Goal: Task Accomplishment & Management: Manage account settings

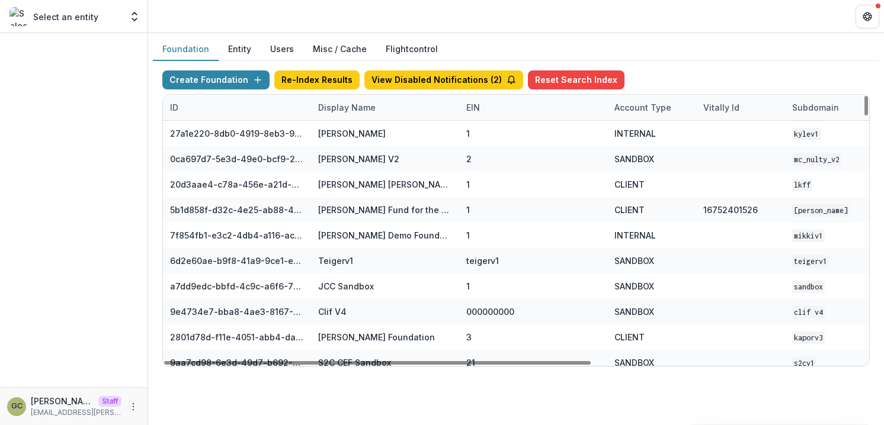
click at [340, 111] on div "Display Name" at bounding box center [347, 107] width 72 height 12
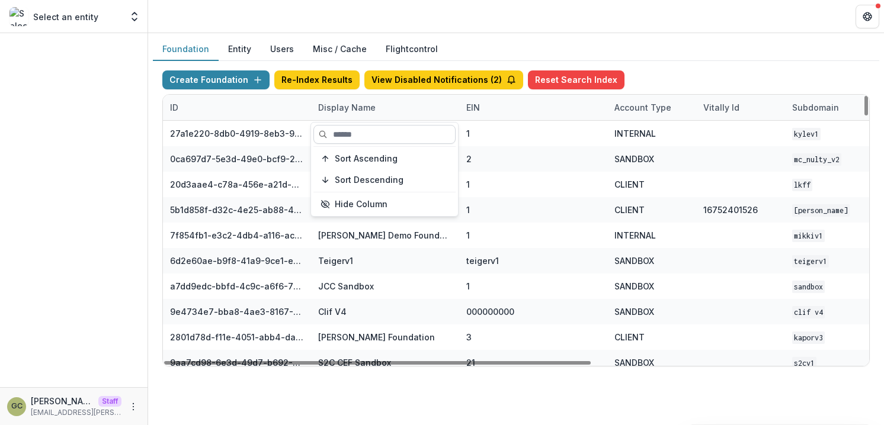
click at [349, 133] on input at bounding box center [384, 134] width 142 height 19
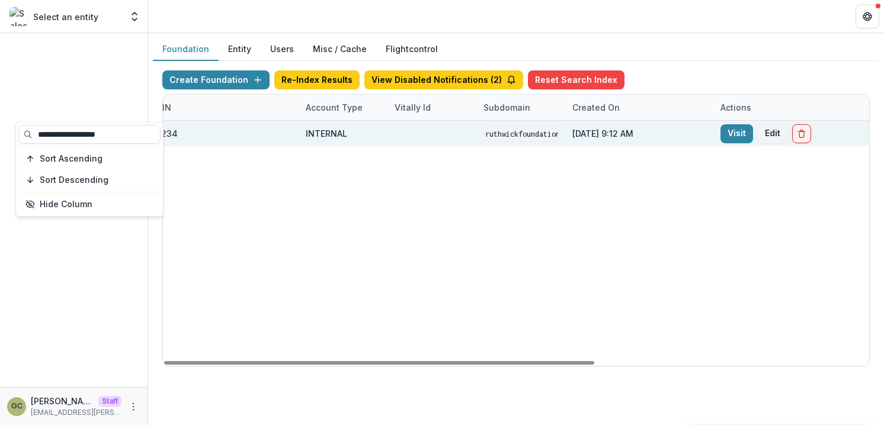
scroll to position [0, 317]
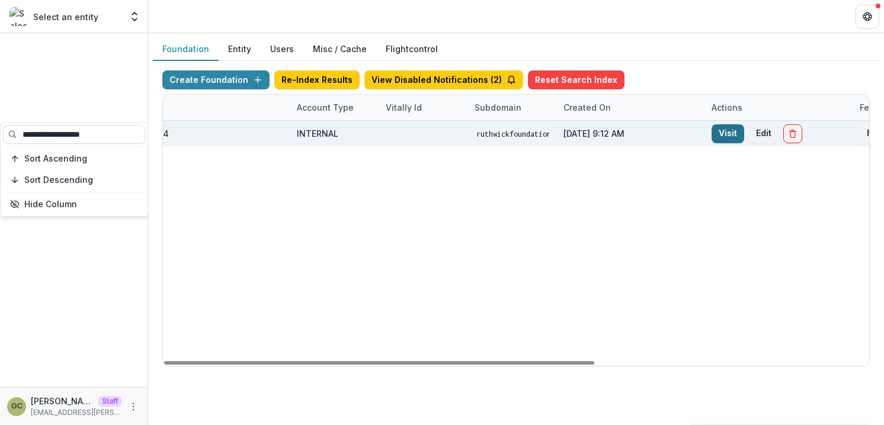
type input "**********"
click at [733, 134] on link "Visit" at bounding box center [727, 133] width 33 height 19
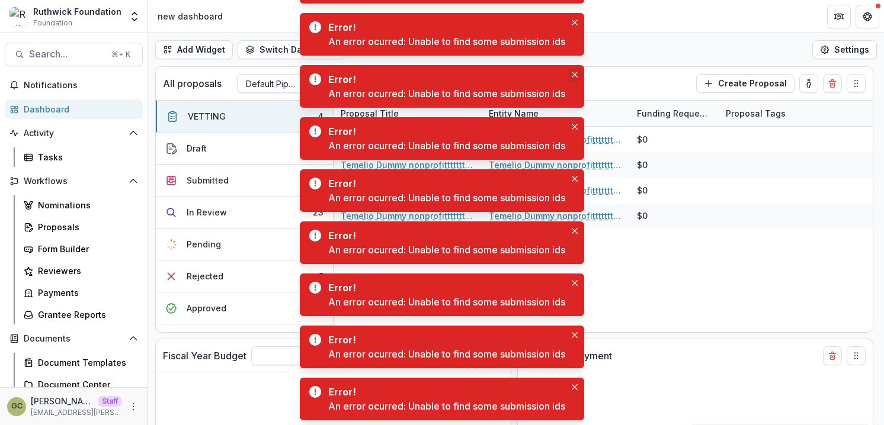
click at [576, 75] on icon "Close" at bounding box center [574, 75] width 6 height 6
click at [576, 73] on icon "Close" at bounding box center [574, 75] width 6 height 6
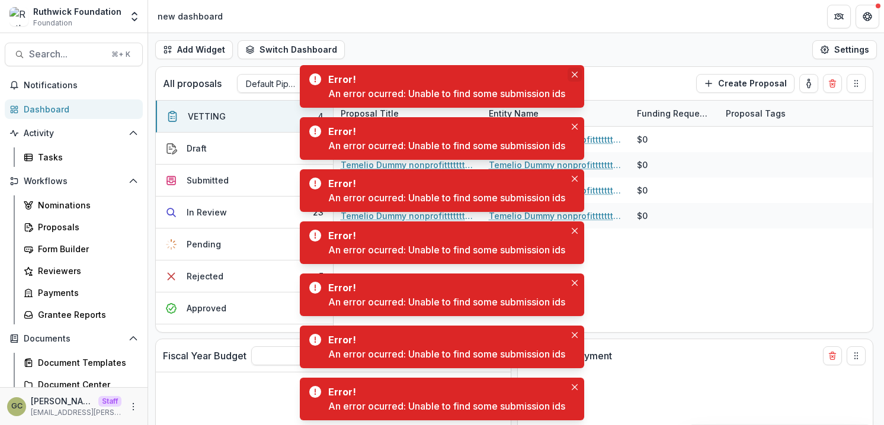
click at [577, 69] on button "Close" at bounding box center [574, 75] width 14 height 14
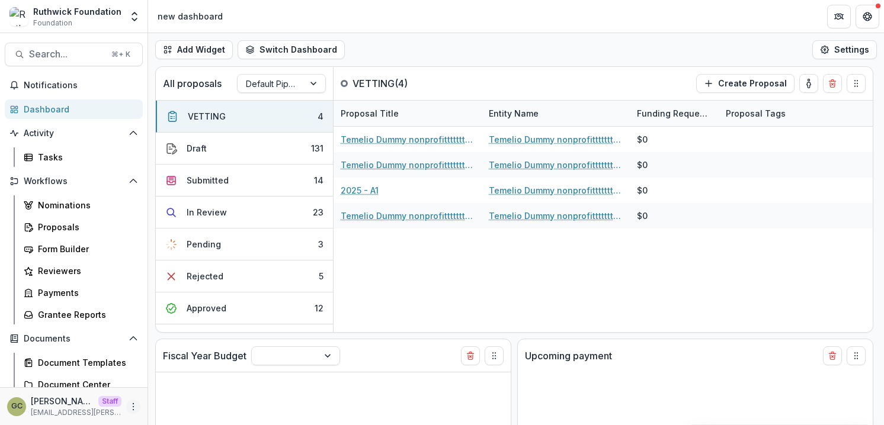
click at [129, 404] on icon "More" at bounding box center [133, 406] width 9 height 9
click at [176, 387] on link "User Settings" at bounding box center [207, 382] width 127 height 20
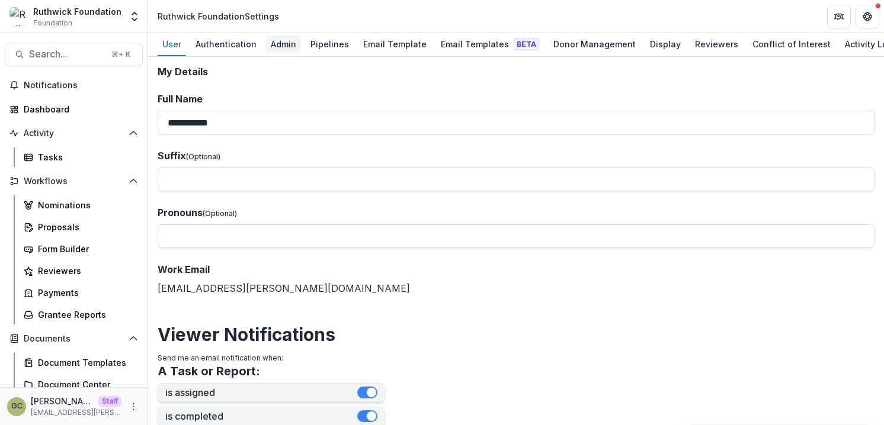
click at [278, 42] on div "Admin" at bounding box center [283, 44] width 35 height 17
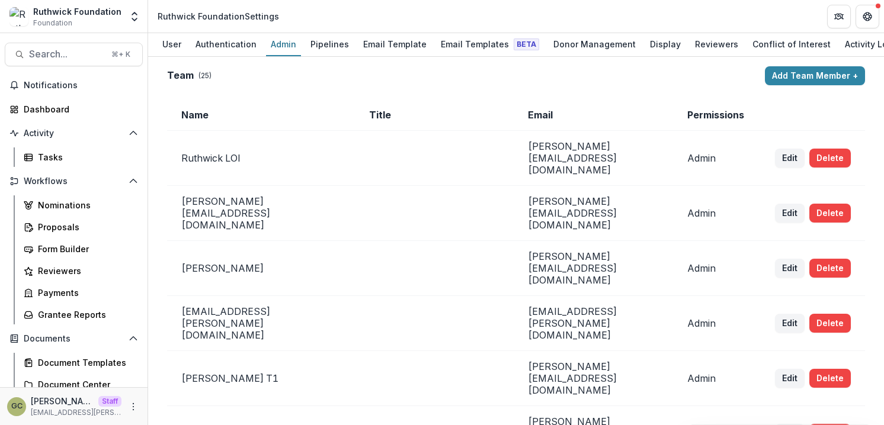
click at [133, 406] on circle "More" at bounding box center [133, 406] width 1 height 1
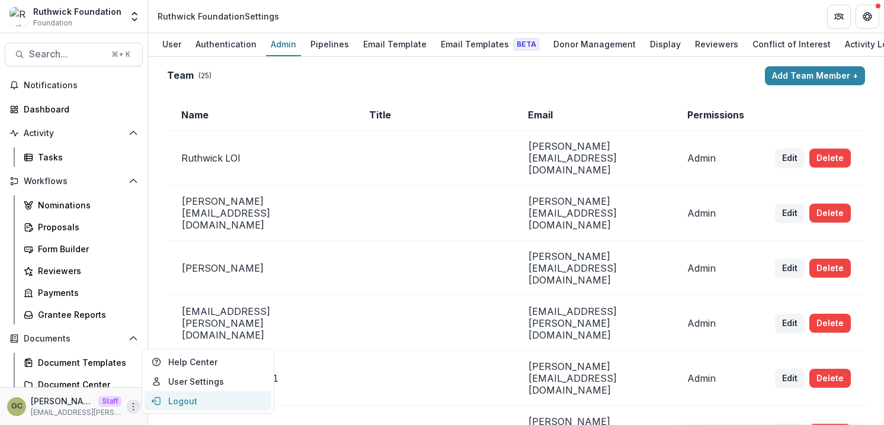
click at [176, 402] on button "Logout" at bounding box center [207, 401] width 127 height 20
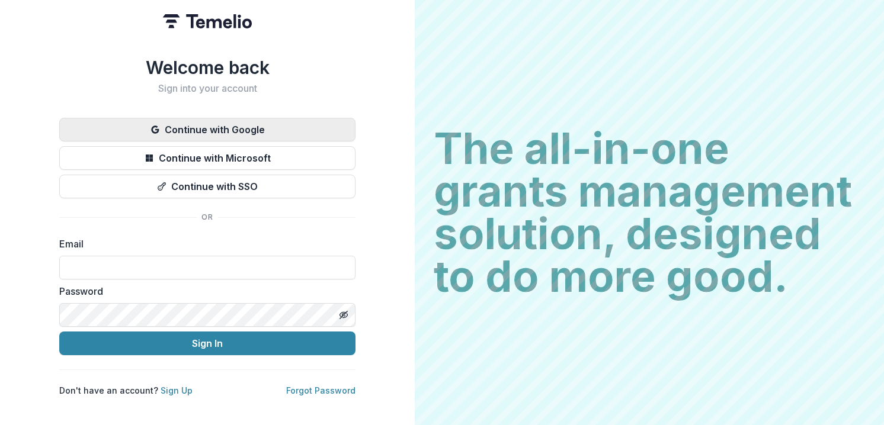
click at [286, 138] on button "Continue with Google" at bounding box center [207, 130] width 296 height 24
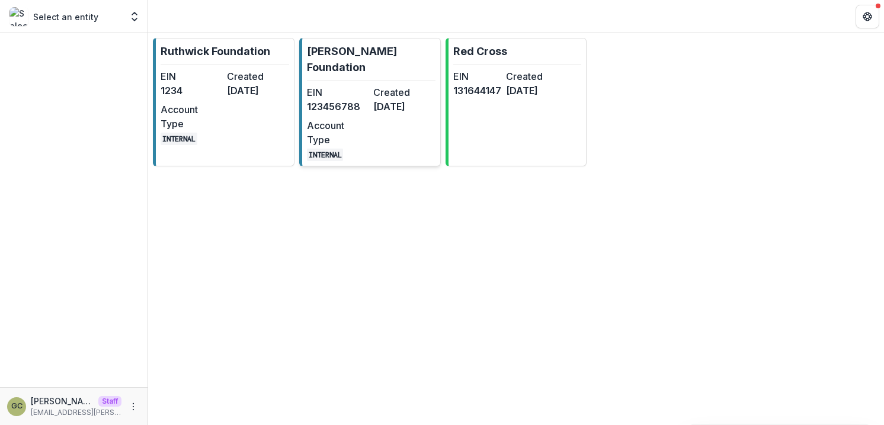
click at [387, 113] on div "EIN 123456788 Created 13 days ago Account Type INTERNAL" at bounding box center [371, 123] width 129 height 76
click at [396, 107] on div "EIN 123456788 Created 13 days ago Account Type INTERNAL" at bounding box center [371, 123] width 129 height 76
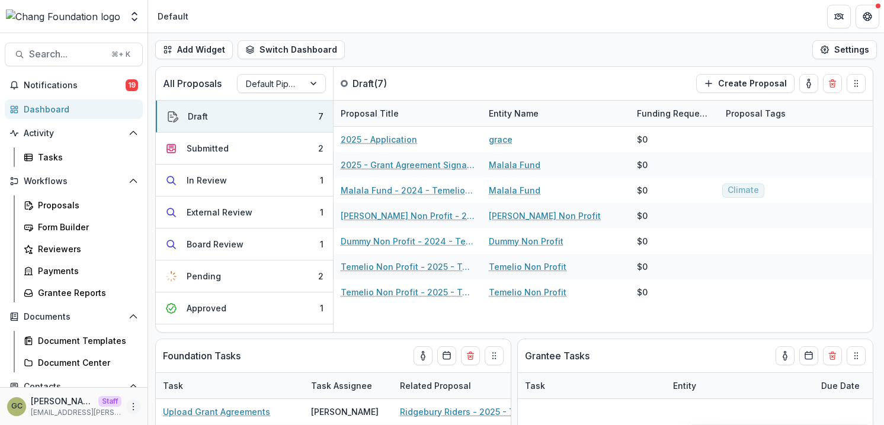
click at [133, 404] on icon "More" at bounding box center [133, 406] width 9 height 9
click at [185, 377] on link "User Settings" at bounding box center [207, 382] width 127 height 20
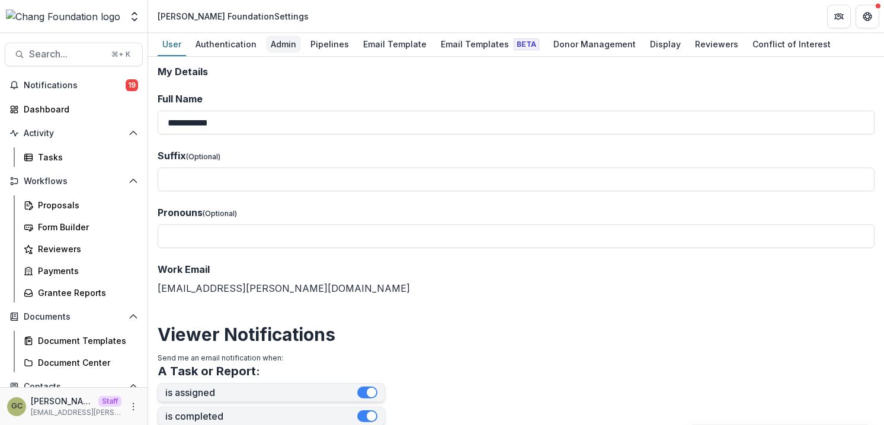
click at [281, 50] on div "Admin" at bounding box center [283, 44] width 35 height 17
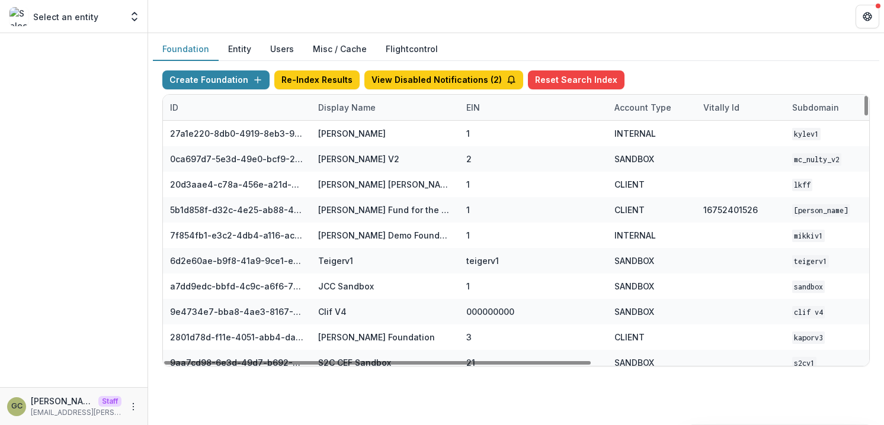
click at [362, 109] on div "Display Name" at bounding box center [347, 107] width 72 height 12
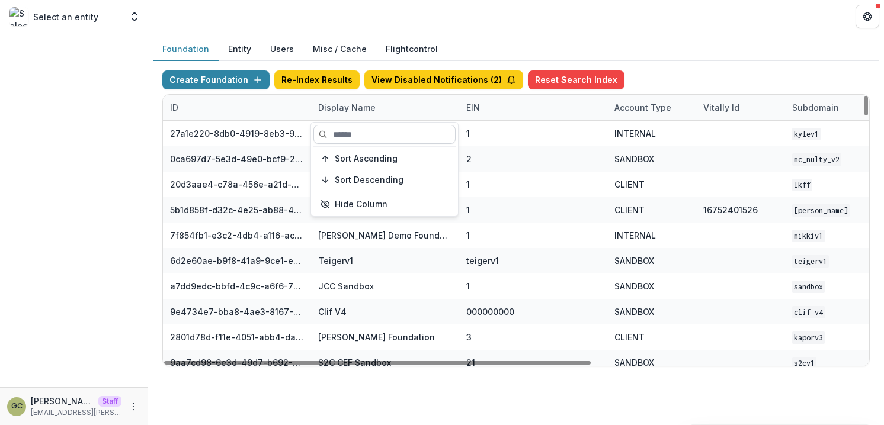
click at [347, 138] on input at bounding box center [384, 134] width 142 height 19
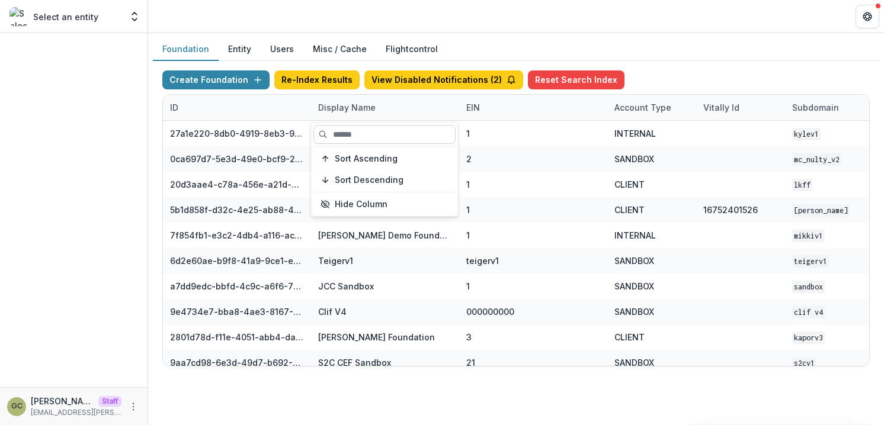
type input "*"
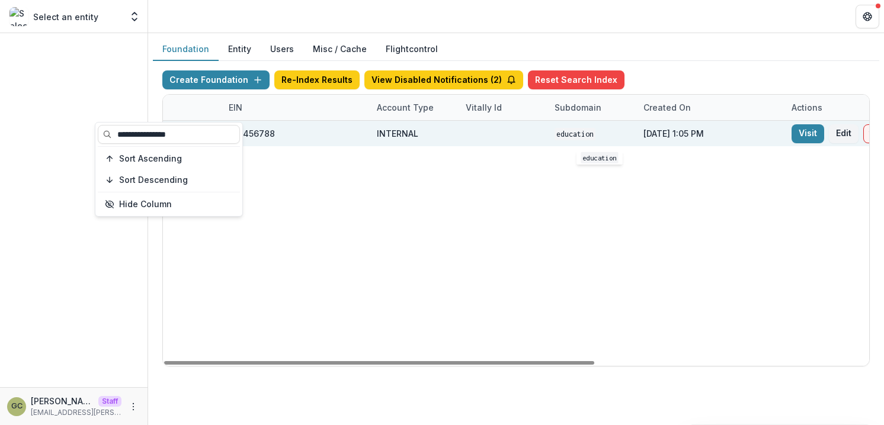
scroll to position [0, 239]
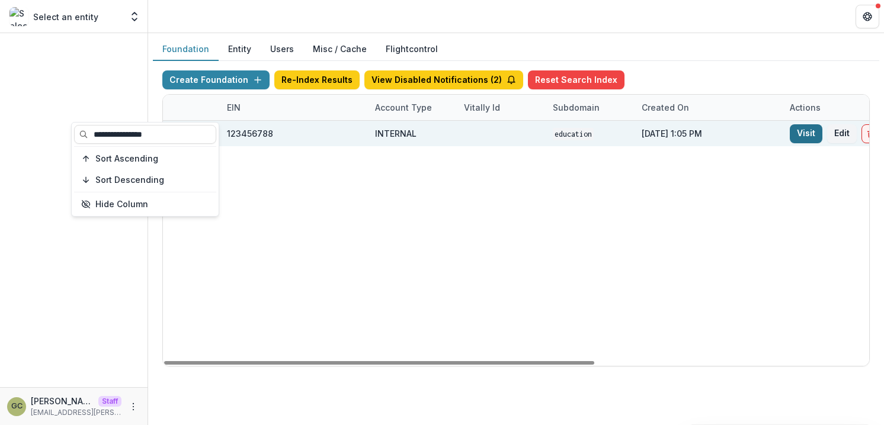
type input "**********"
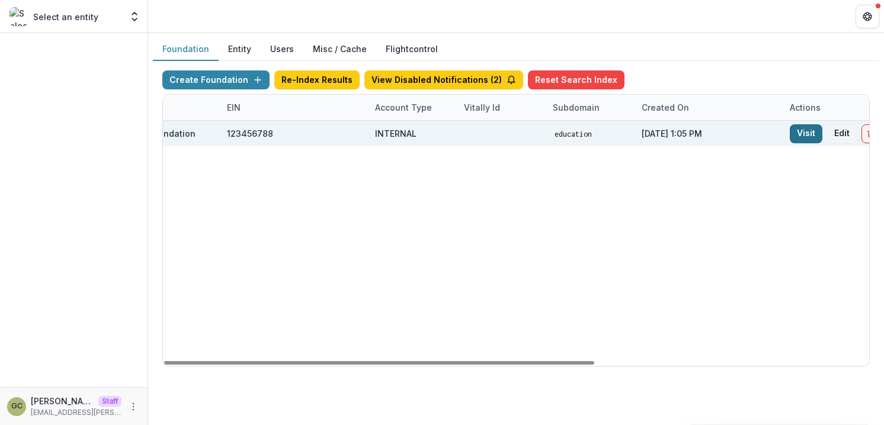
click at [795, 133] on link "Visit" at bounding box center [805, 133] width 33 height 19
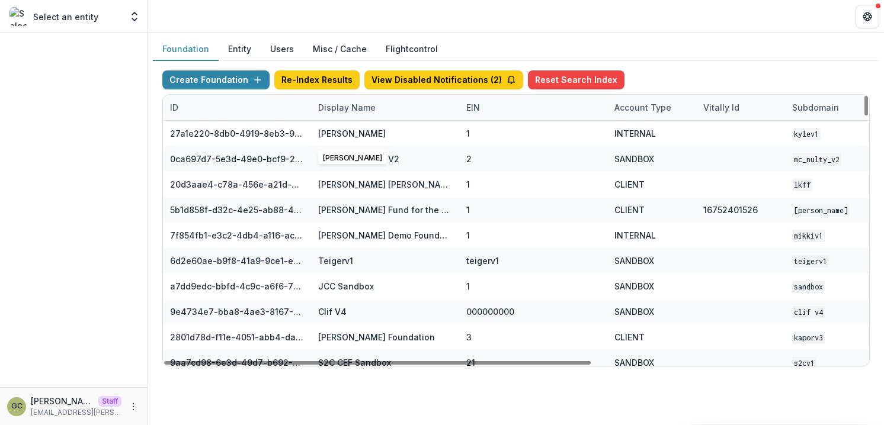
click at [357, 107] on div "Display Name" at bounding box center [347, 107] width 72 height 12
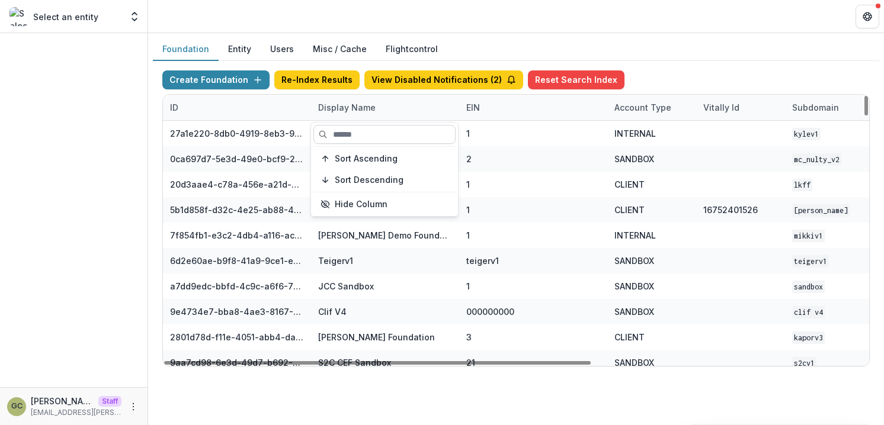
click at [360, 140] on input at bounding box center [384, 134] width 142 height 19
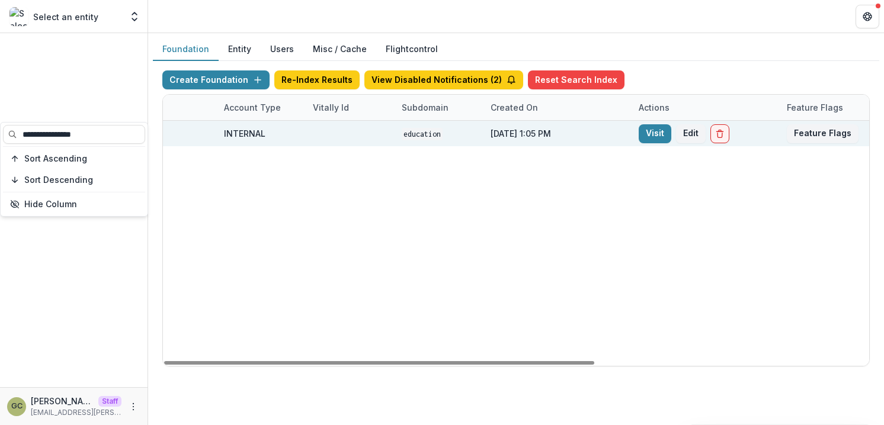
scroll to position [0, 449]
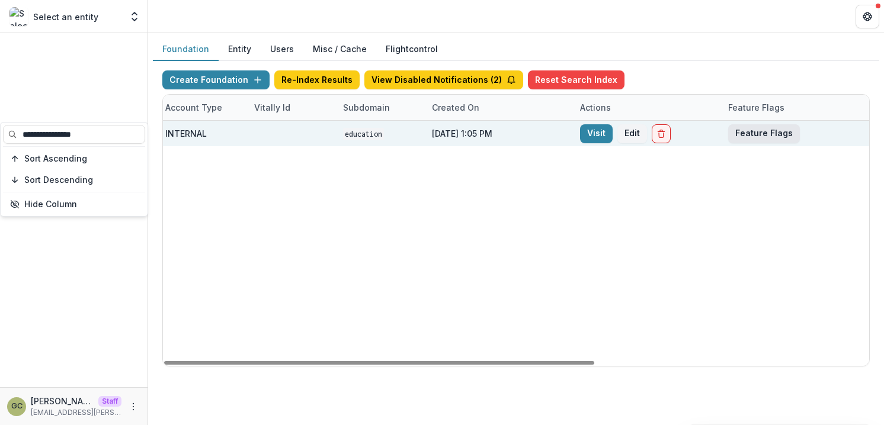
type input "**********"
click at [778, 131] on button "Feature Flags" at bounding box center [764, 133] width 72 height 19
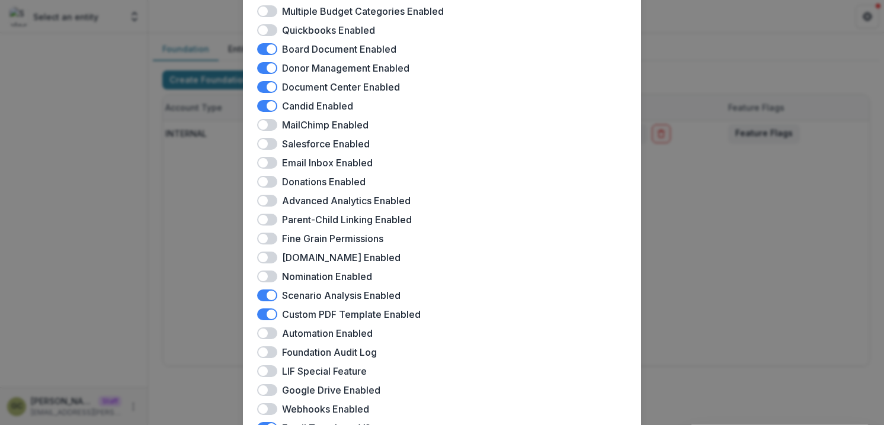
scroll to position [174, 0]
click at [269, 239] on span at bounding box center [267, 240] width 20 height 12
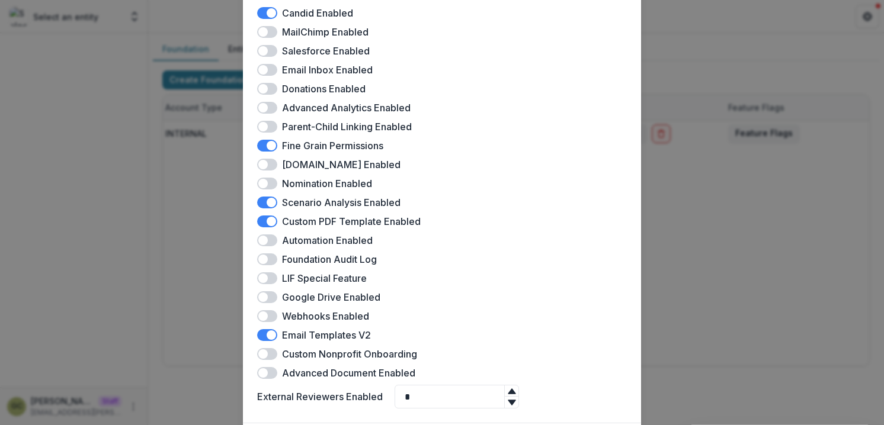
scroll to position [342, 0]
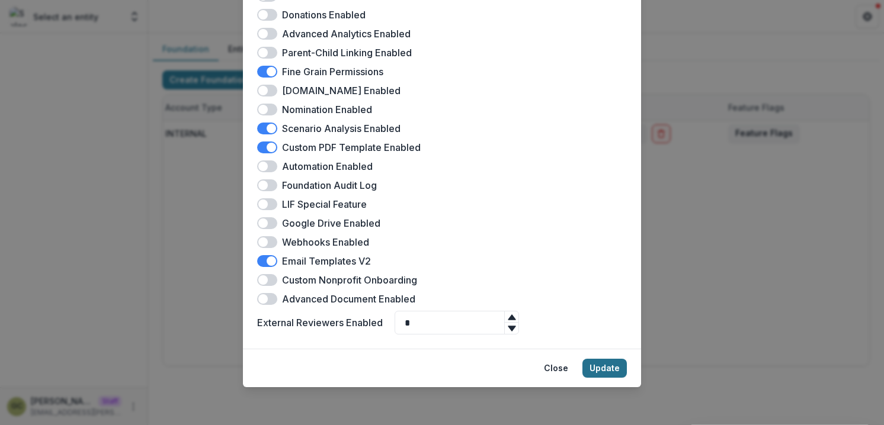
click at [608, 370] on button "Update" at bounding box center [604, 368] width 44 height 19
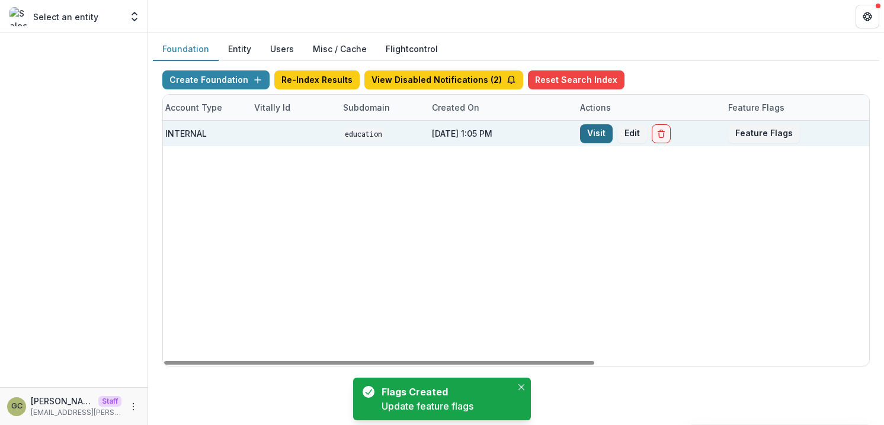
click at [593, 139] on link "Visit" at bounding box center [596, 133] width 33 height 19
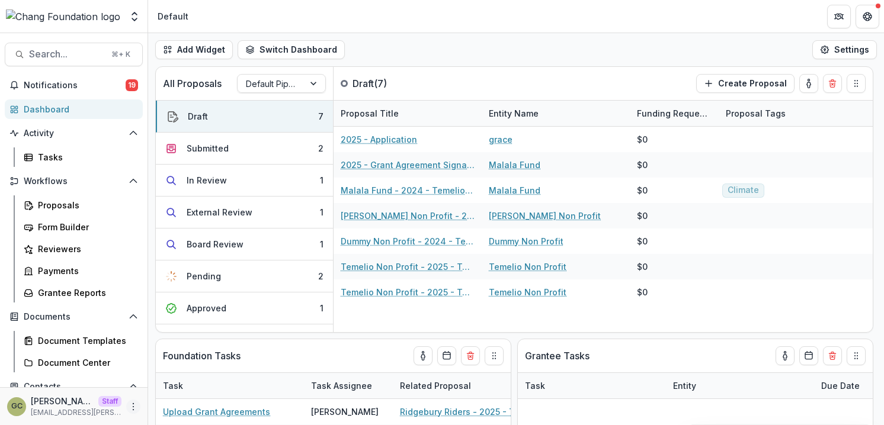
click at [129, 405] on icon "More" at bounding box center [133, 406] width 9 height 9
click at [185, 384] on link "User Settings" at bounding box center [207, 382] width 127 height 20
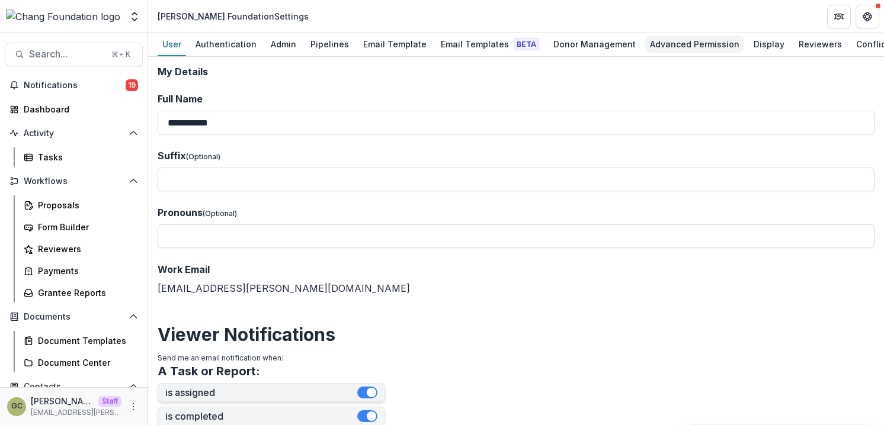
click at [690, 41] on div "Advanced Permission" at bounding box center [694, 44] width 99 height 17
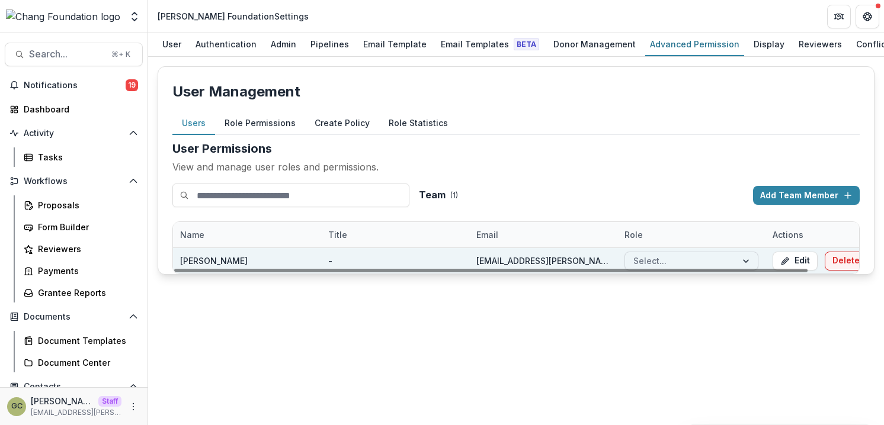
click at [697, 262] on div at bounding box center [680, 260] width 95 height 15
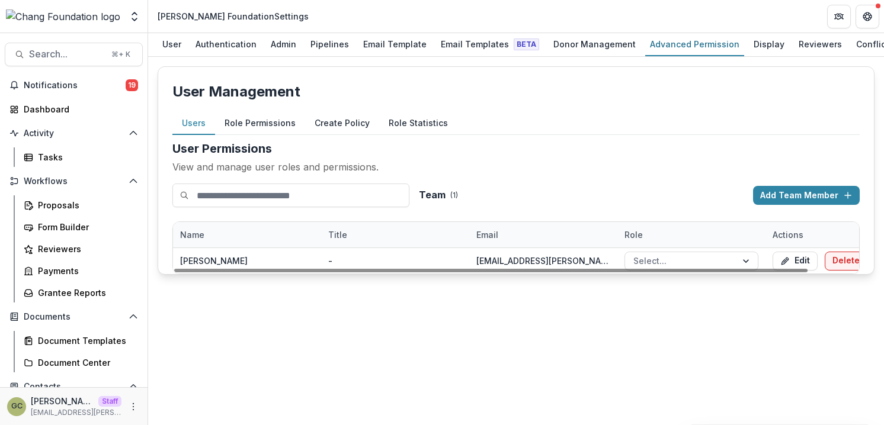
click at [582, 322] on div "User Management Users Role Permissions Create Policy Role Statistics User Permi…" at bounding box center [516, 241] width 736 height 368
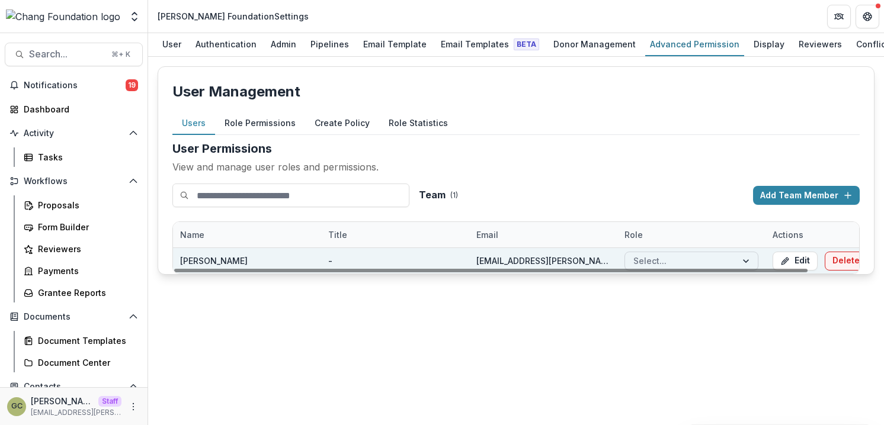
click at [680, 259] on div at bounding box center [680, 260] width 95 height 15
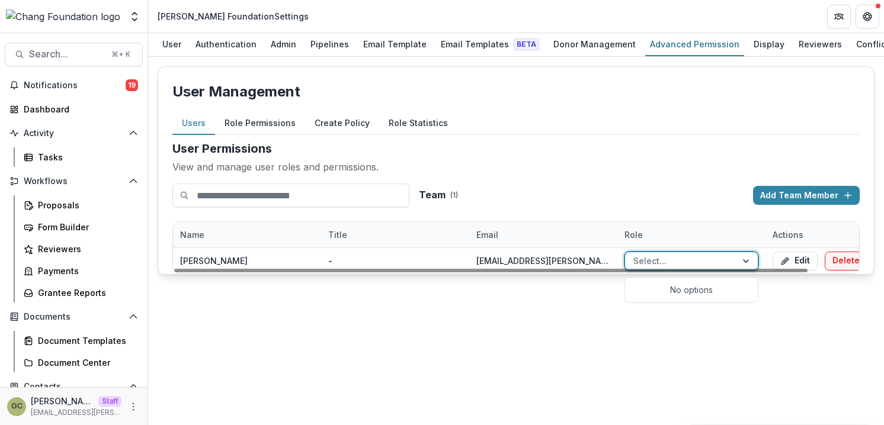
click at [583, 295] on div "User Management Users Role Permissions Create Policy Role Statistics User Permi…" at bounding box center [516, 241] width 736 height 368
click at [286, 47] on div "Admin" at bounding box center [283, 44] width 35 height 17
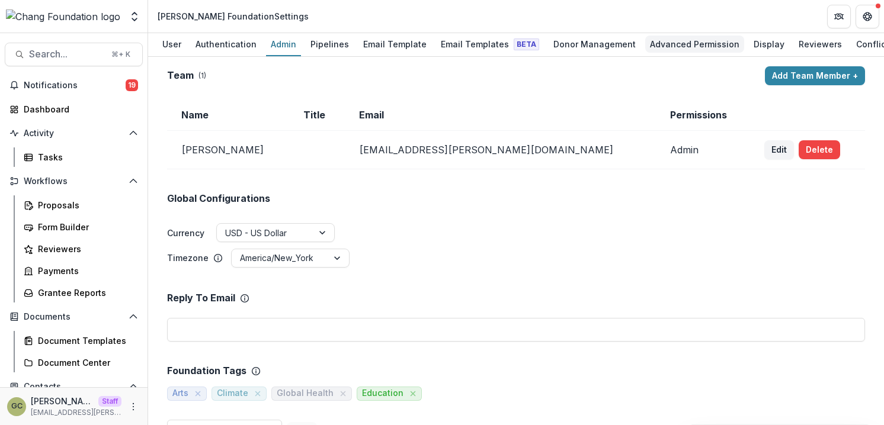
click at [663, 47] on div "Advanced Permission" at bounding box center [694, 44] width 99 height 17
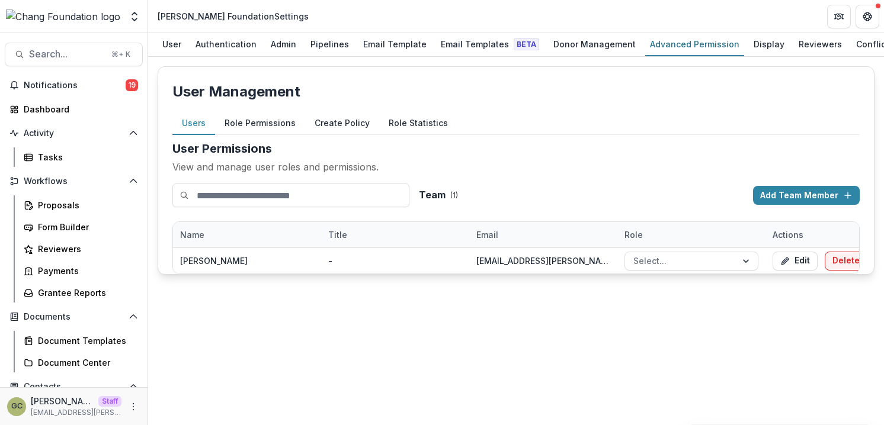
click at [554, 158] on h2 "User Permissions" at bounding box center [515, 149] width 687 height 18
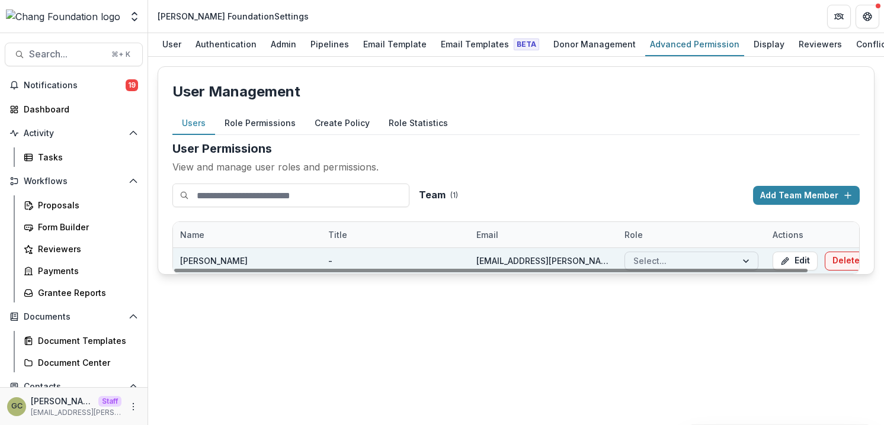
click at [647, 253] on div "Select..." at bounding box center [680, 260] width 111 height 17
click at [670, 261] on div at bounding box center [680, 260] width 95 height 15
click at [805, 259] on button "Edit" at bounding box center [794, 261] width 45 height 19
select select "*****"
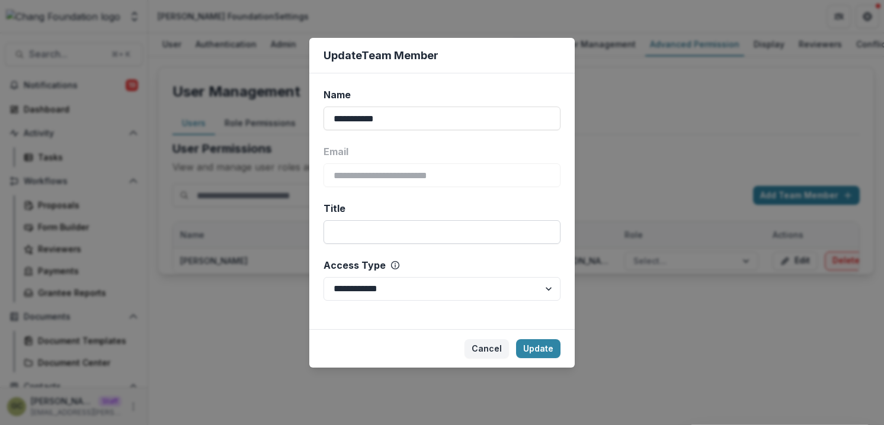
click at [421, 235] on input "Title" at bounding box center [441, 232] width 237 height 24
type input "*"
click at [481, 351] on button "Cancel" at bounding box center [486, 348] width 44 height 19
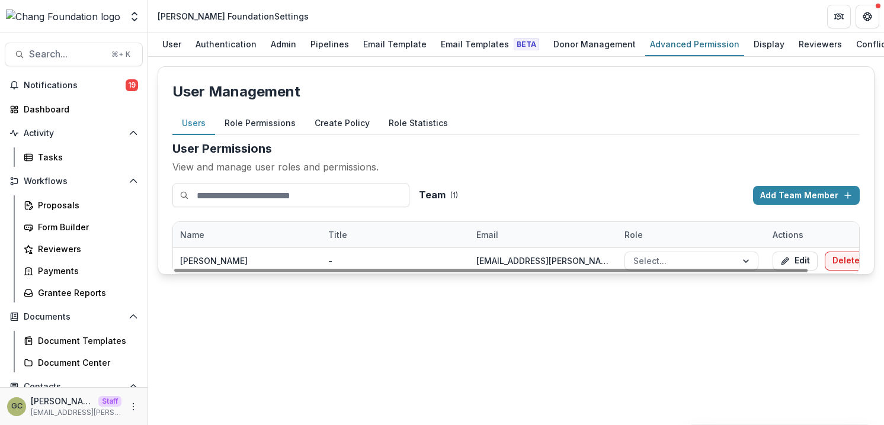
click at [614, 365] on div "User Management Users Role Permissions Create Policy Role Statistics User Permi…" at bounding box center [516, 241] width 736 height 368
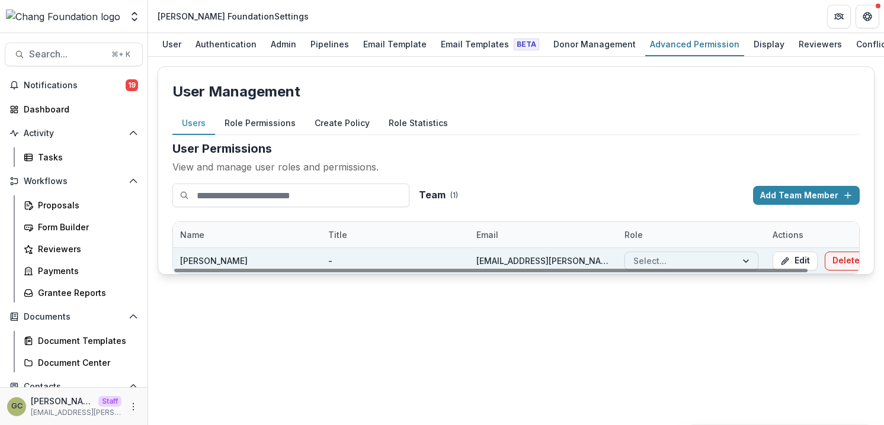
click at [651, 262] on div at bounding box center [680, 260] width 95 height 15
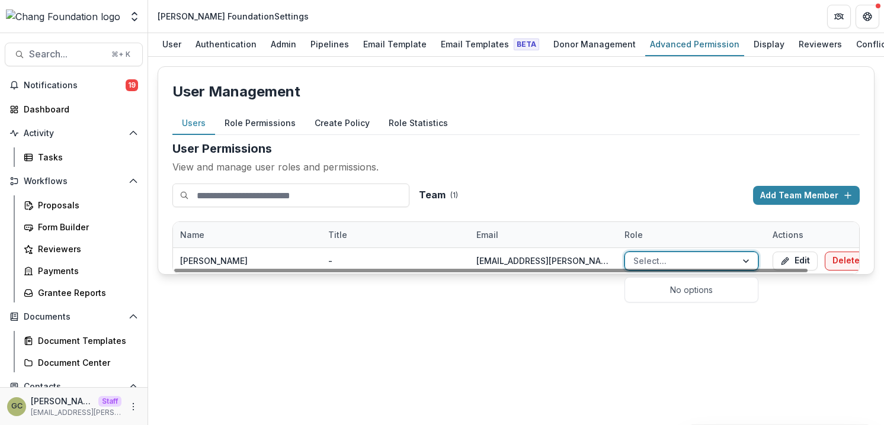
click at [253, 126] on button "Role Permissions" at bounding box center [260, 123] width 90 height 23
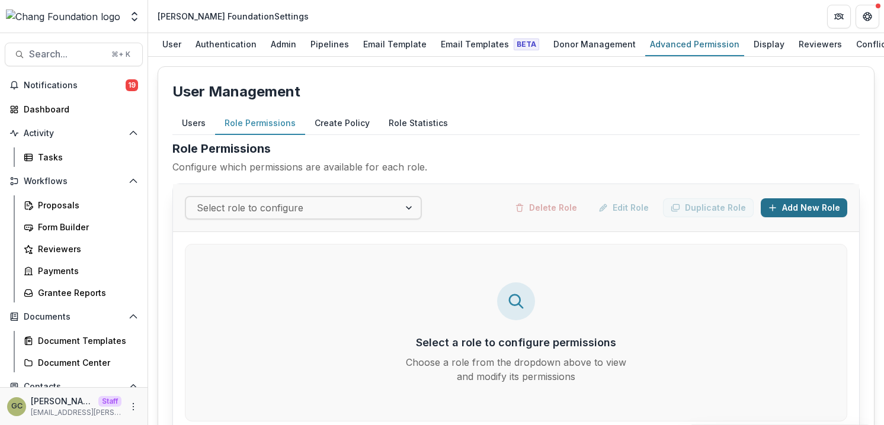
click at [775, 207] on icon "button" at bounding box center [772, 207] width 9 height 9
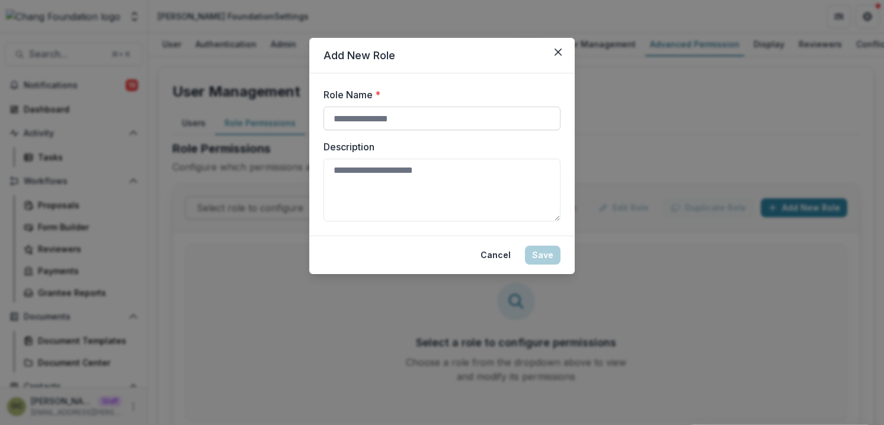
click at [358, 121] on input "Role Name *" at bounding box center [441, 119] width 237 height 24
type input "**********"
click at [362, 198] on textarea "Description" at bounding box center [441, 190] width 237 height 63
type textarea "**********"
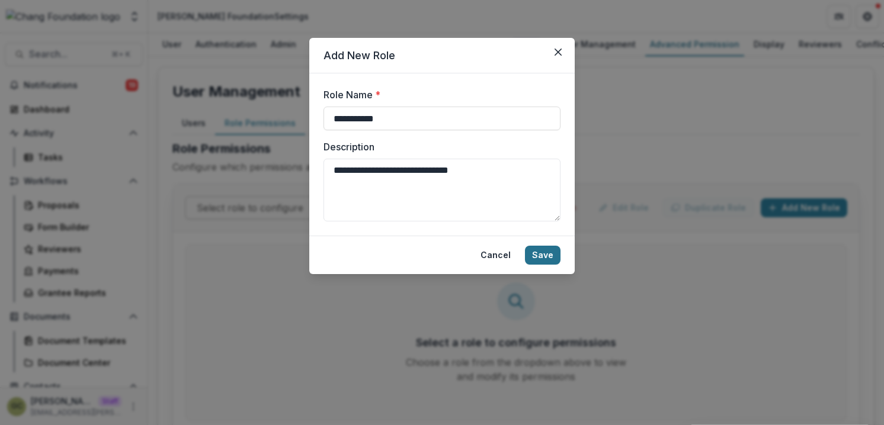
click at [537, 257] on button "Save" at bounding box center [543, 255] width 36 height 19
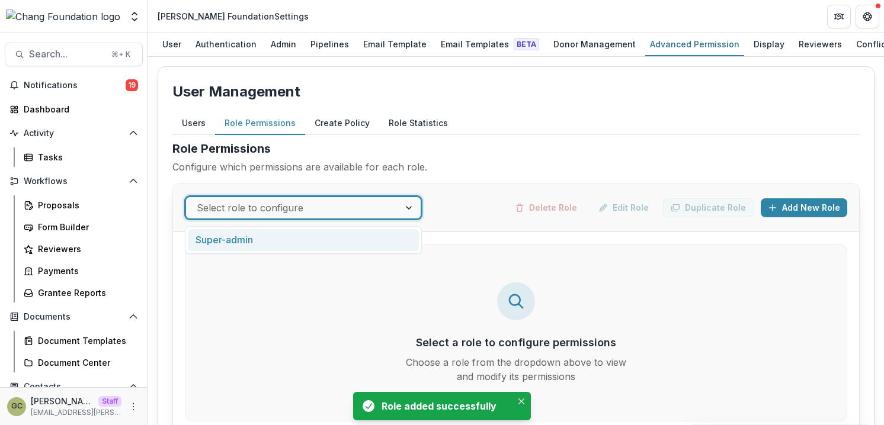
click at [325, 208] on div at bounding box center [293, 208] width 192 height 17
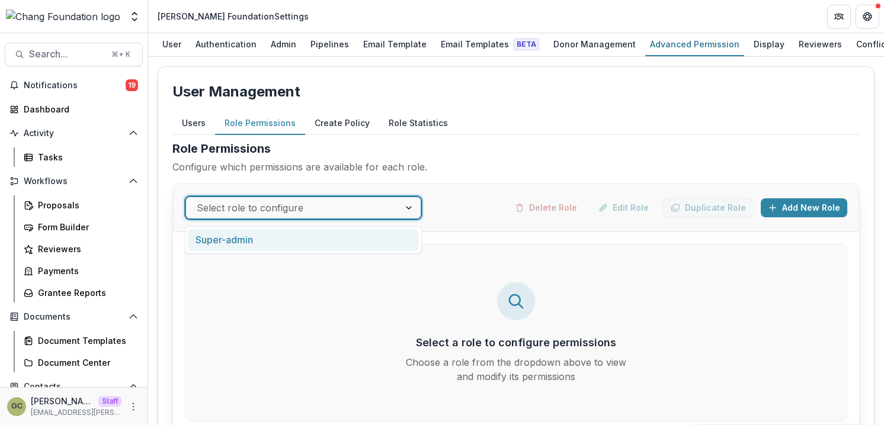
click at [298, 241] on div "Super-admin" at bounding box center [303, 240] width 231 height 22
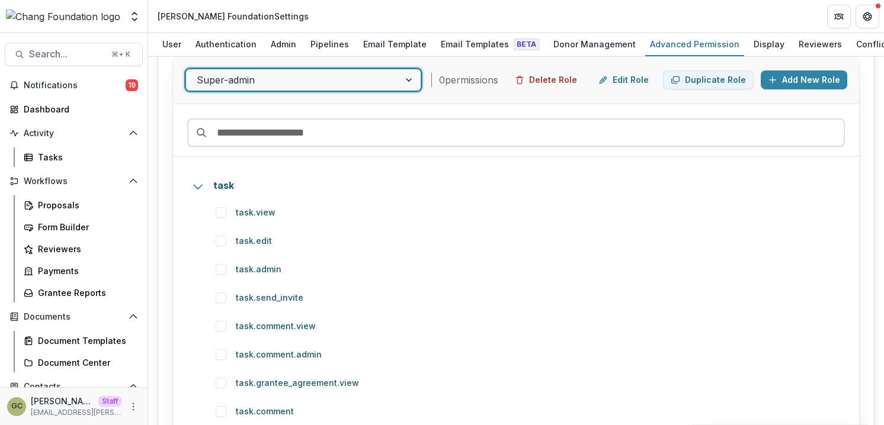
scroll to position [154, 0]
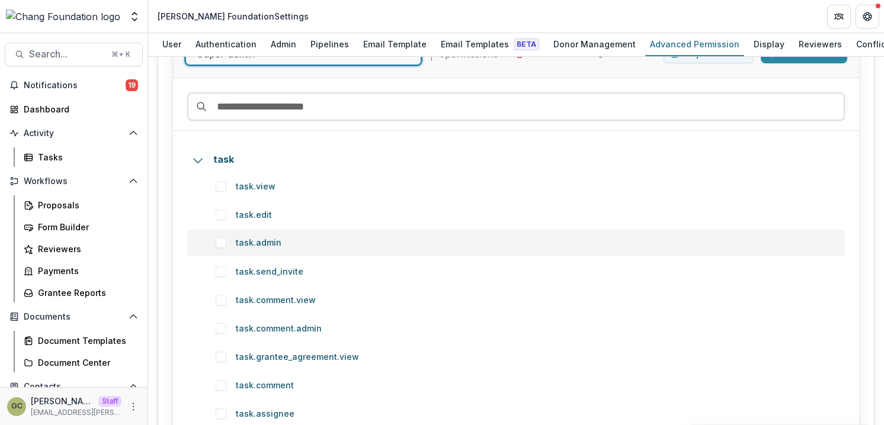
click at [222, 246] on span at bounding box center [221, 242] width 11 height 11
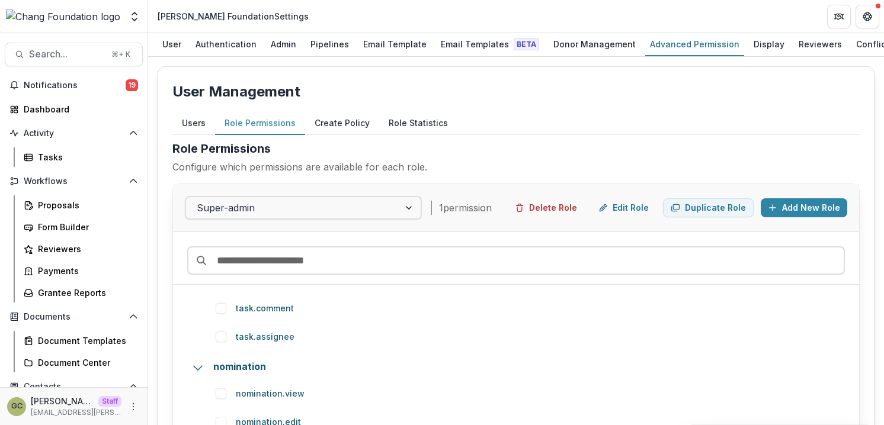
scroll to position [0, 0]
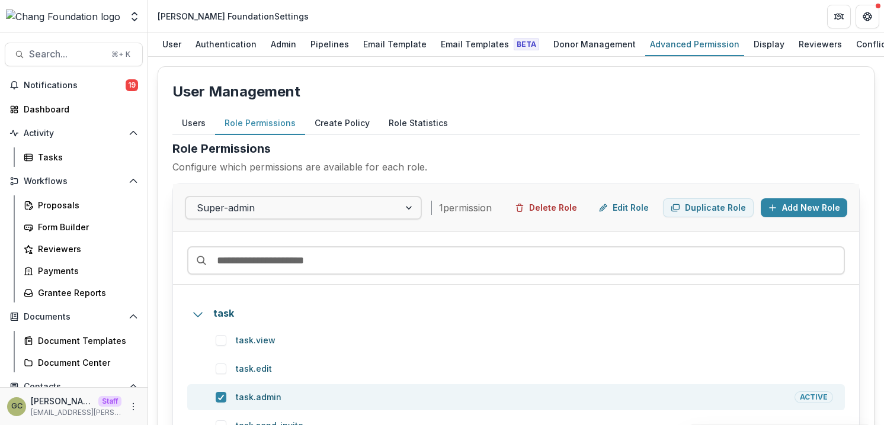
click at [325, 117] on button "Create Policy" at bounding box center [342, 123] width 74 height 23
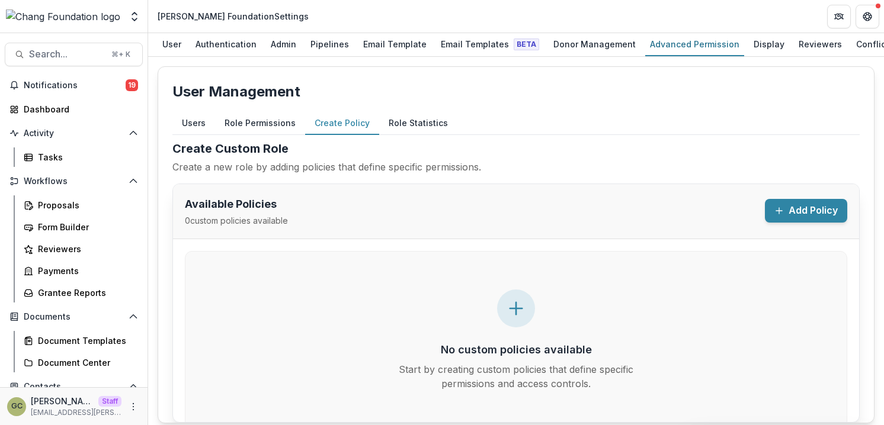
click at [807, 215] on button "Add Policy" at bounding box center [806, 211] width 82 height 24
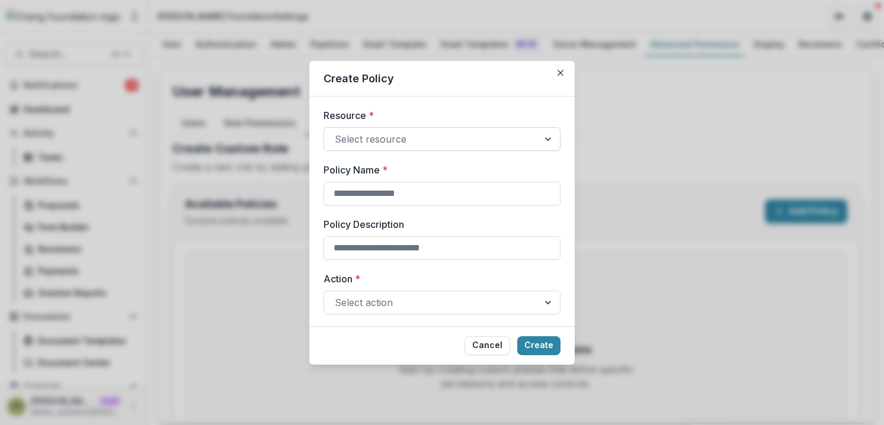
click at [407, 143] on div at bounding box center [431, 139] width 193 height 17
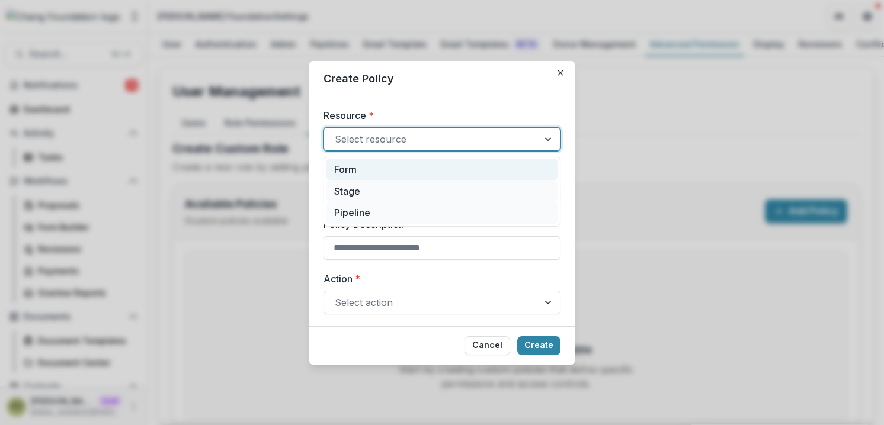
click at [384, 173] on div "Form" at bounding box center [441, 170] width 231 height 22
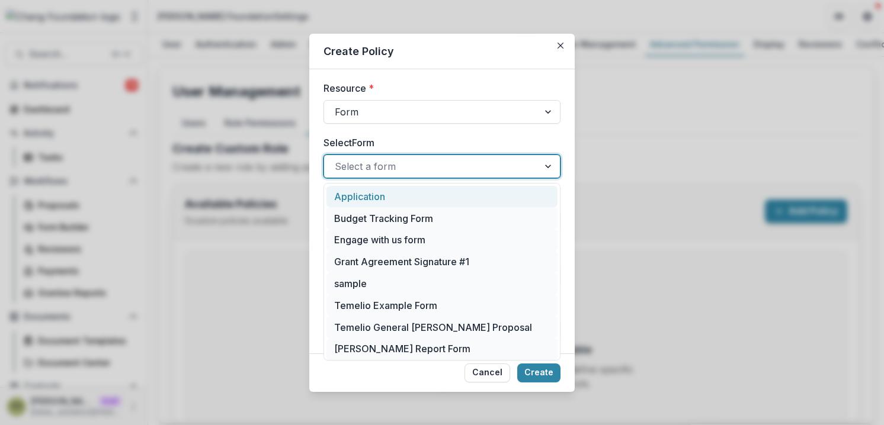
click at [384, 173] on div at bounding box center [431, 166] width 193 height 17
click at [383, 220] on div "Budget Tracking Form" at bounding box center [441, 218] width 231 height 22
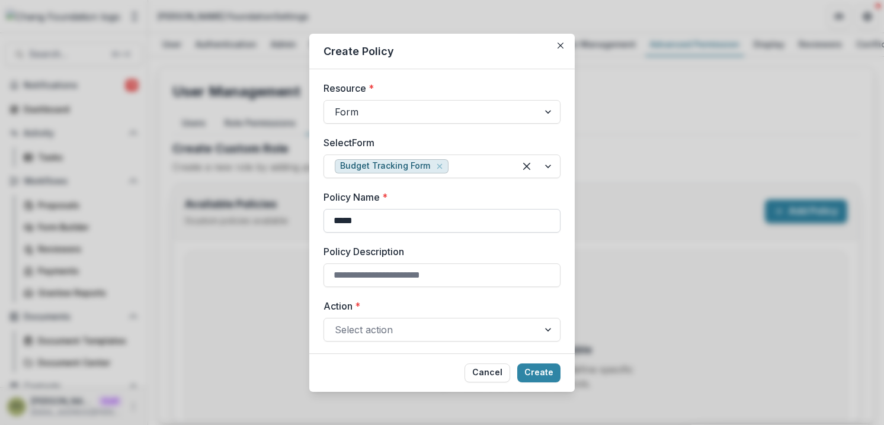
click at [402, 218] on input "*****" at bounding box center [441, 221] width 237 height 24
click at [402, 216] on input "*****" at bounding box center [441, 221] width 237 height 24
type input "**********"
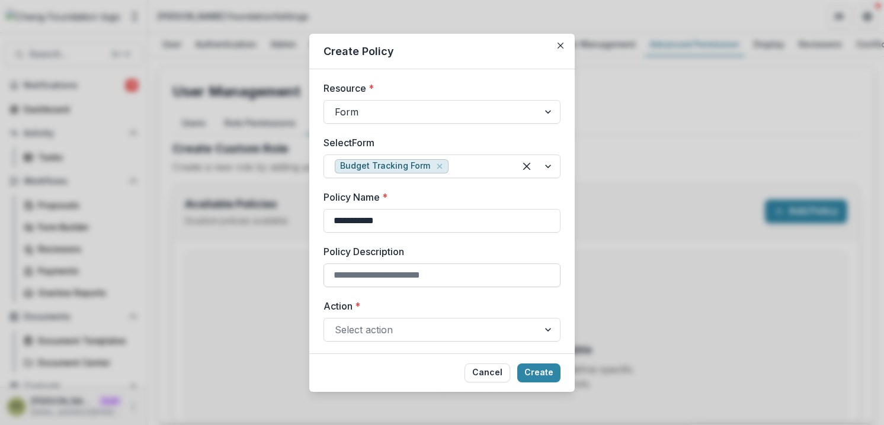
click at [394, 267] on input "Policy Description" at bounding box center [441, 276] width 237 height 24
type input "******"
click at [384, 330] on div at bounding box center [431, 330] width 193 height 17
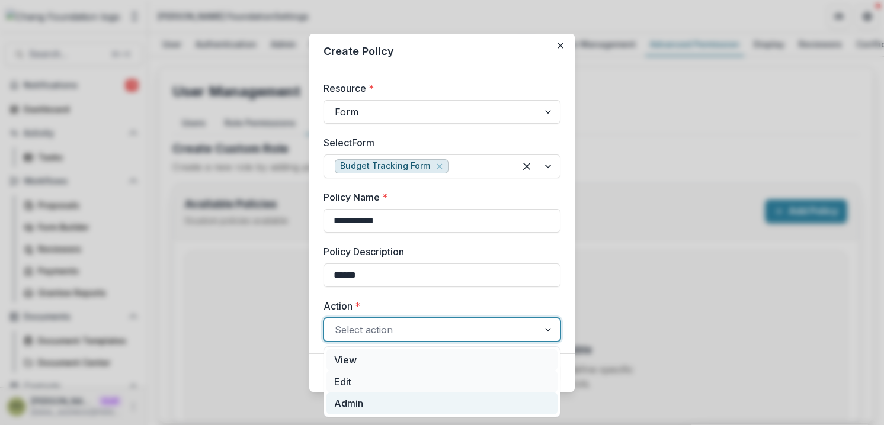
click at [375, 403] on div "Admin" at bounding box center [441, 404] width 231 height 22
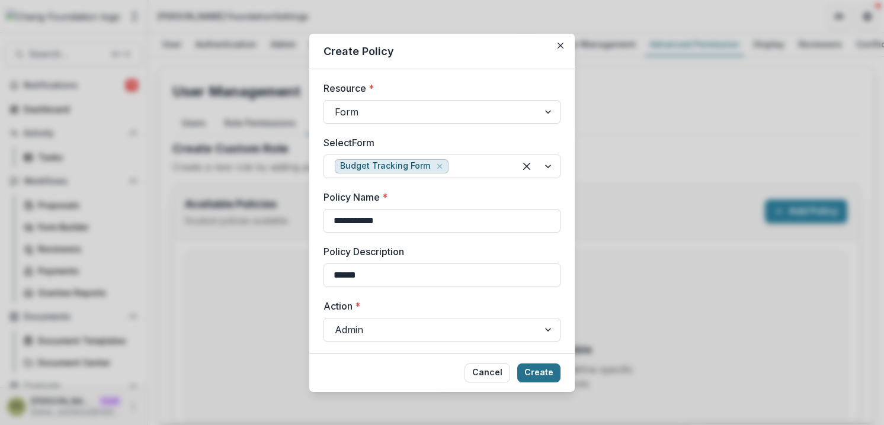
click at [541, 371] on button "Create" at bounding box center [538, 373] width 43 height 19
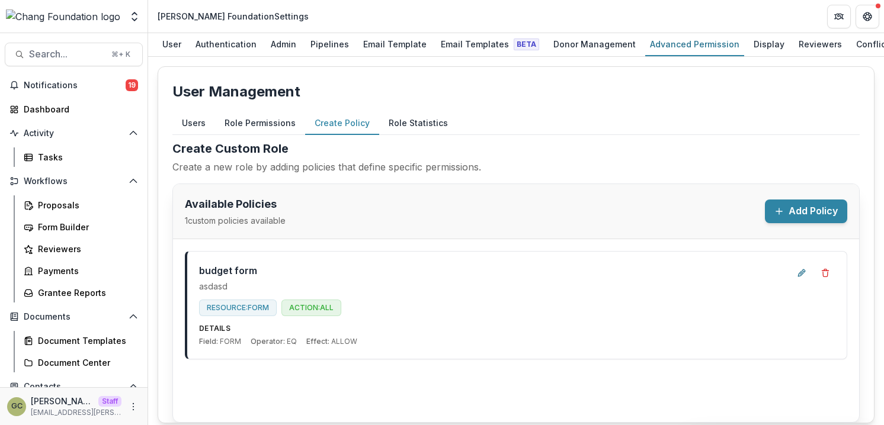
click at [259, 126] on button "Role Permissions" at bounding box center [260, 123] width 90 height 23
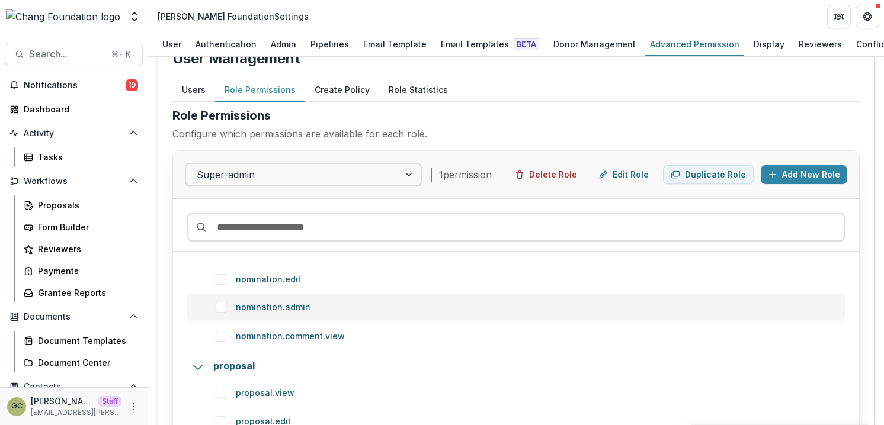
scroll to position [346, 0]
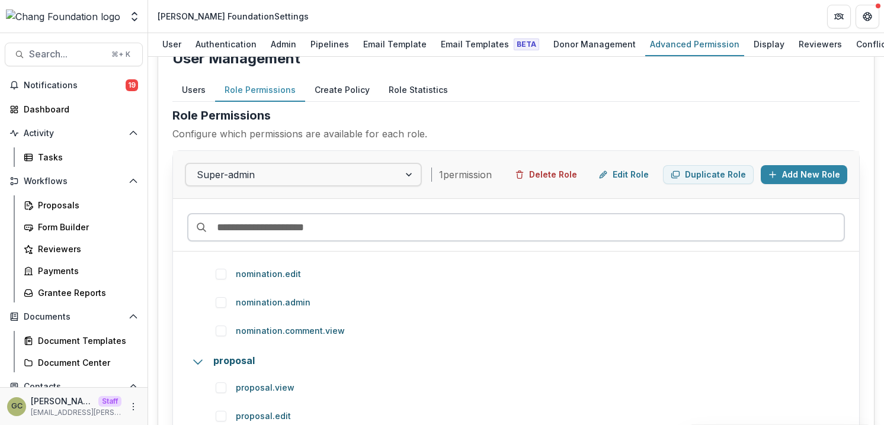
click at [296, 228] on input at bounding box center [515, 227] width 657 height 28
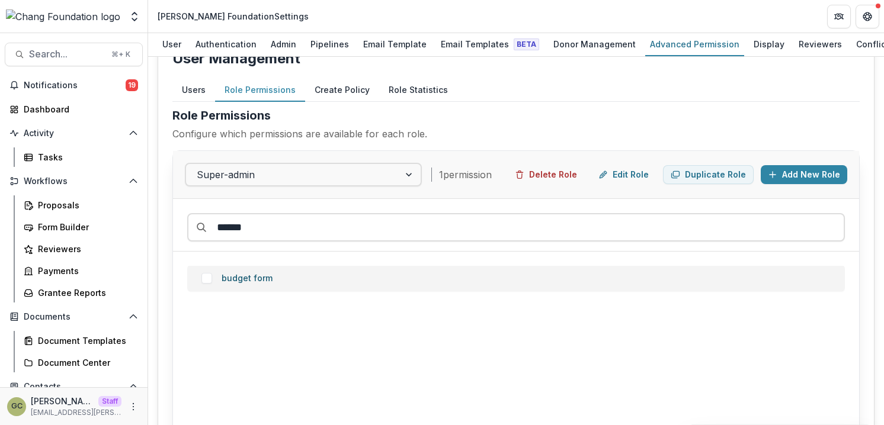
type input "******"
click at [207, 280] on span at bounding box center [206, 278] width 11 height 11
click at [343, 99] on div "User Management Users Role Permissions Create Policy Role Statistics User Permi…" at bounding box center [516, 305] width 717 height 544
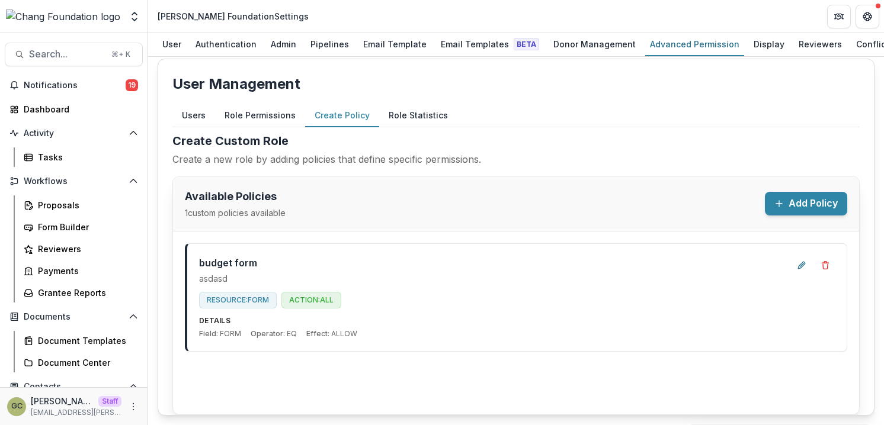
click at [259, 120] on button "Role Permissions" at bounding box center [260, 115] width 90 height 23
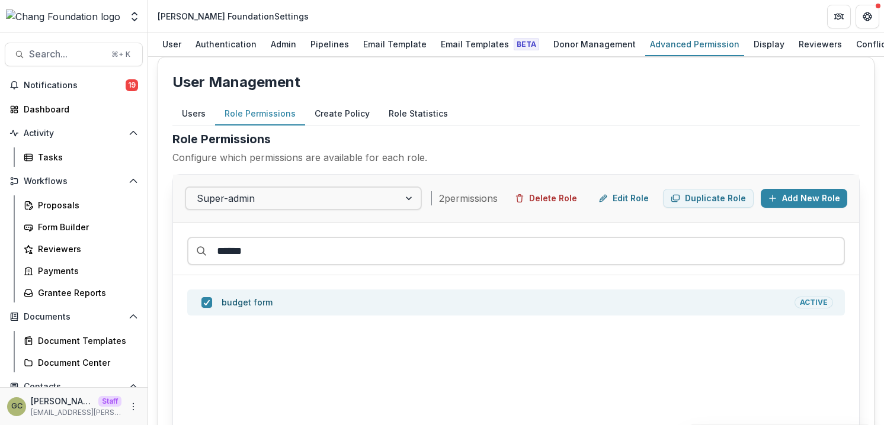
click at [430, 168] on div "Role Permissions Configure which permissions are available for each role." at bounding box center [515, 152] width 687 height 44
click at [193, 123] on button "Users" at bounding box center [193, 113] width 43 height 23
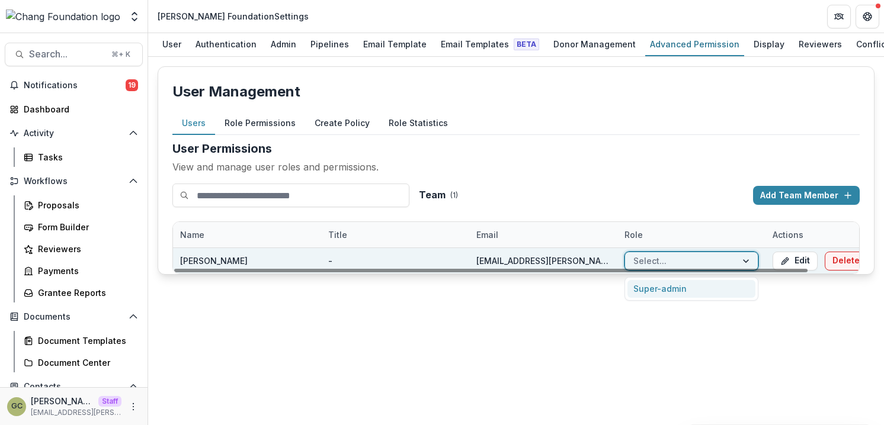
click at [639, 259] on div at bounding box center [680, 260] width 95 height 15
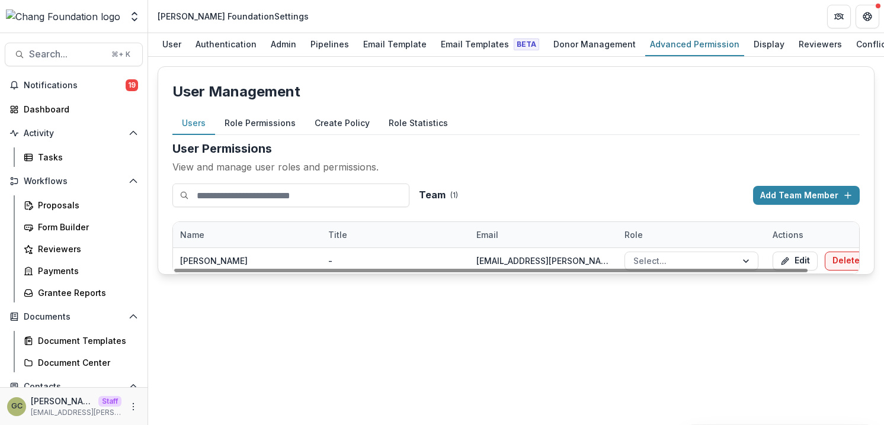
click at [602, 307] on div "User Management Users Role Permissions Create Policy Role Statistics User Permi…" at bounding box center [516, 241] width 736 height 368
click at [252, 130] on button "Role Permissions" at bounding box center [260, 123] width 90 height 23
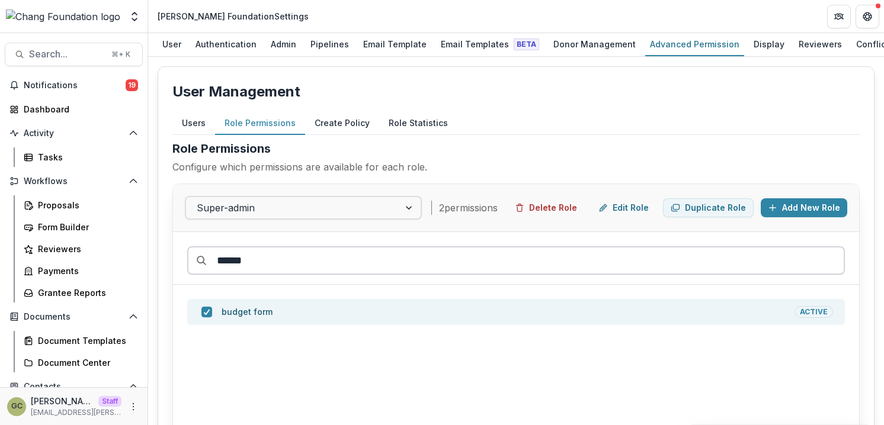
click at [275, 261] on input "******" at bounding box center [515, 260] width 657 height 28
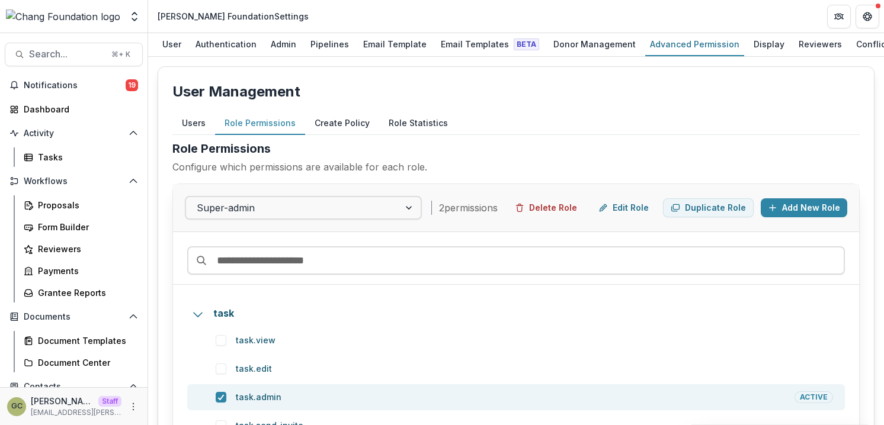
click at [481, 169] on p "Configure which permissions are available for each role." at bounding box center [515, 167] width 687 height 14
click at [340, 133] on button "Create Policy" at bounding box center [342, 123] width 74 height 23
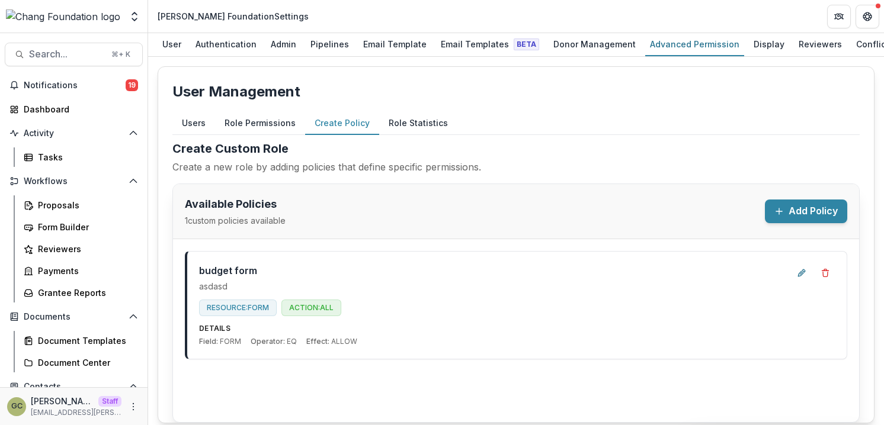
scroll to position [9, 0]
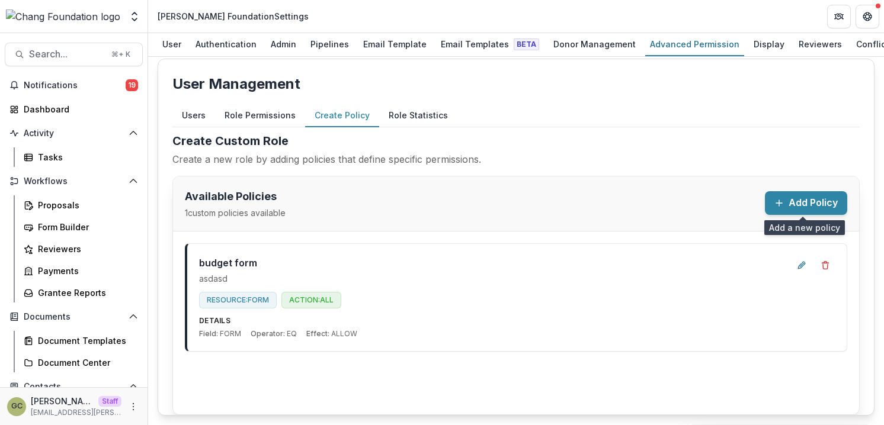
click at [802, 204] on button "Add Policy" at bounding box center [806, 203] width 82 height 24
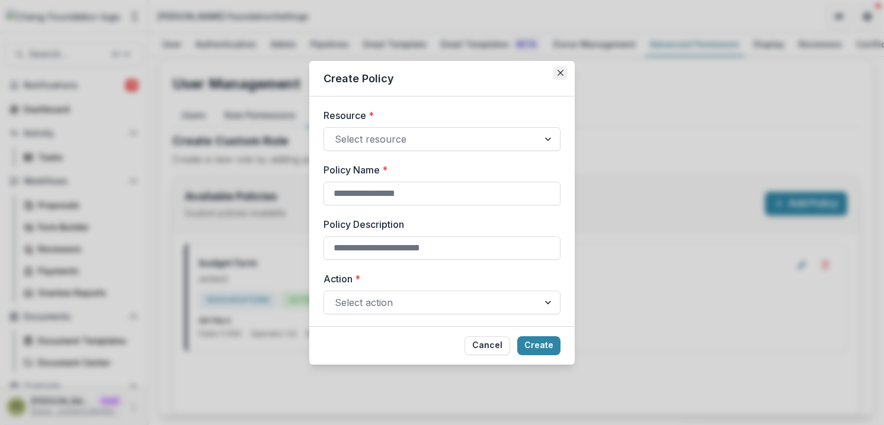
click at [560, 69] on button "Close" at bounding box center [560, 73] width 14 height 14
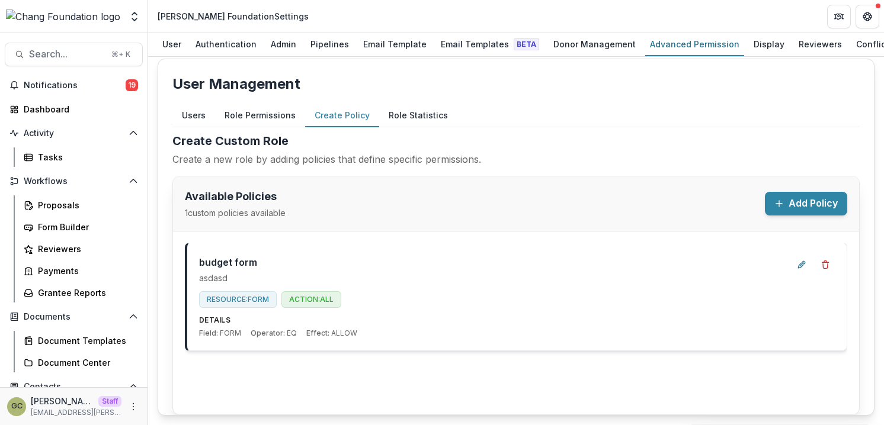
click at [357, 275] on div "budget form asdasd Resource: FORM Action: ALL Details Field: FORM Operator: EQ …" at bounding box center [495, 297] width 593 height 84
click at [137, 17] on icon "Open entity switcher" at bounding box center [135, 17] width 12 height 12
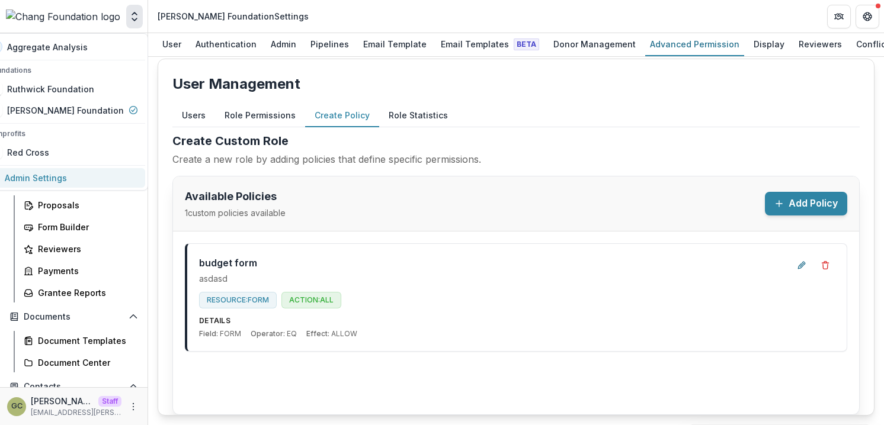
click at [75, 180] on link "Admin Settings" at bounding box center [63, 178] width 164 height 20
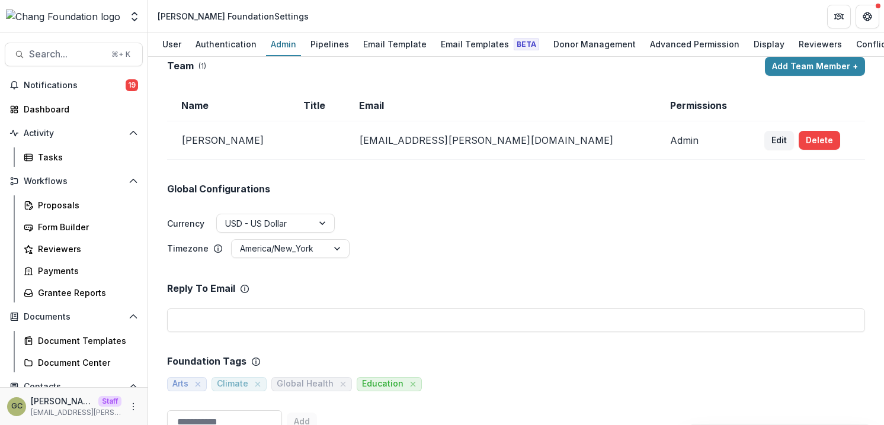
click at [66, 20] on img at bounding box center [63, 16] width 114 height 14
click at [69, 19] on img at bounding box center [63, 16] width 114 height 14
click at [137, 19] on icon "Open entity switcher" at bounding box center [135, 17] width 12 height 12
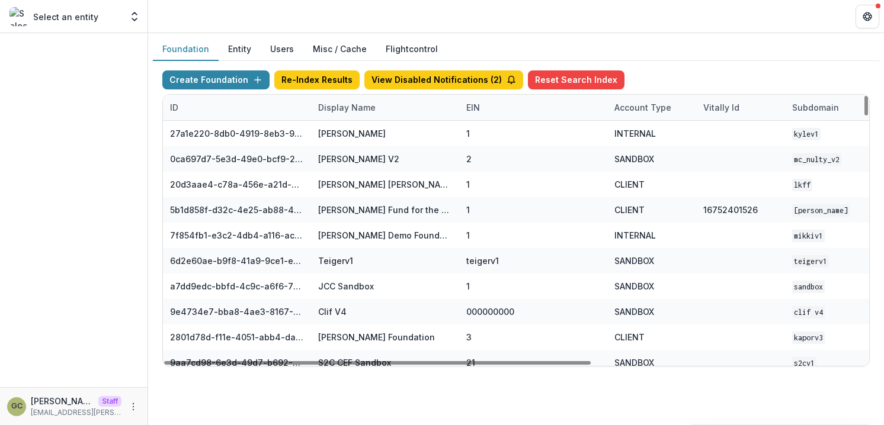
click at [343, 107] on div "Display Name" at bounding box center [347, 107] width 72 height 12
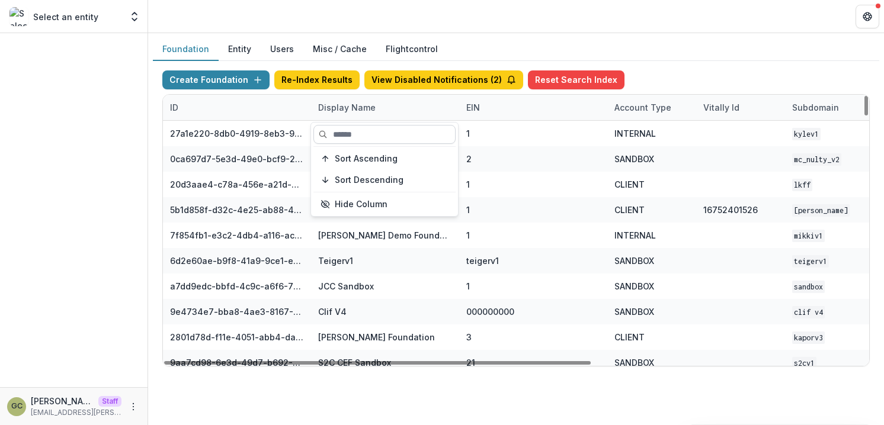
click at [350, 137] on input at bounding box center [384, 134] width 142 height 19
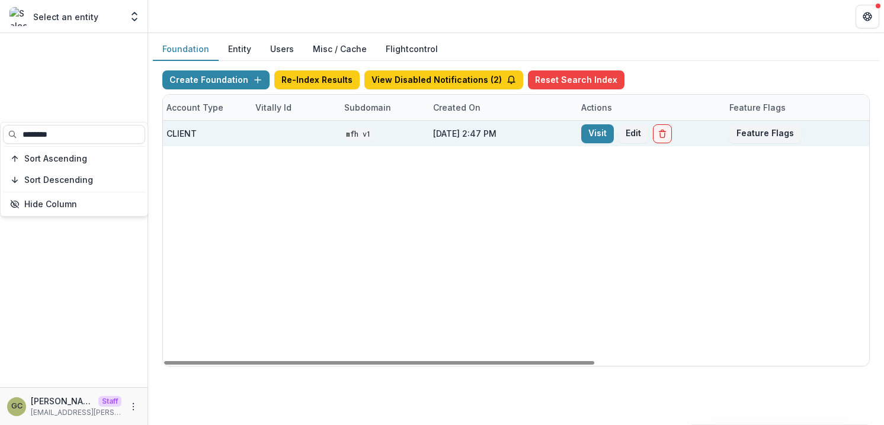
scroll to position [0, 449]
type input "********"
click at [606, 136] on link "Visit" at bounding box center [596, 133] width 33 height 19
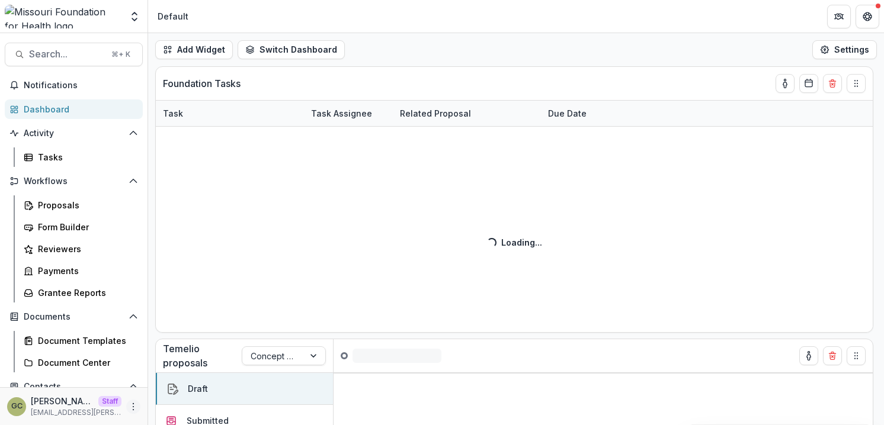
click at [130, 404] on icon "More" at bounding box center [133, 406] width 9 height 9
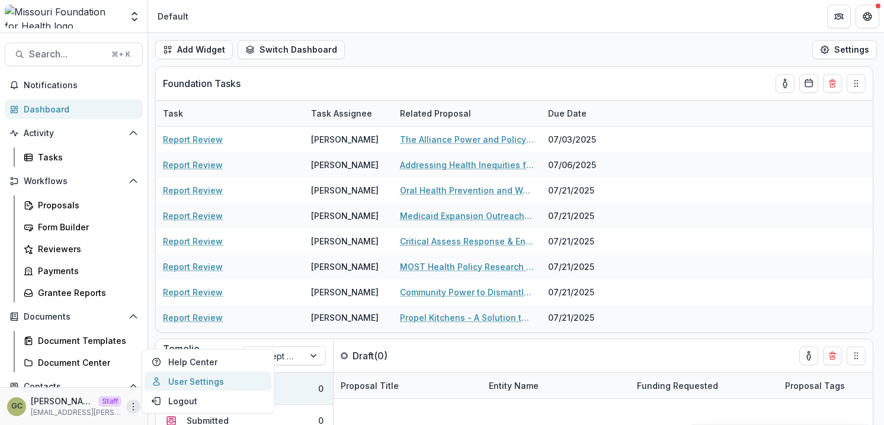
click at [198, 377] on link "User Settings" at bounding box center [207, 382] width 127 height 20
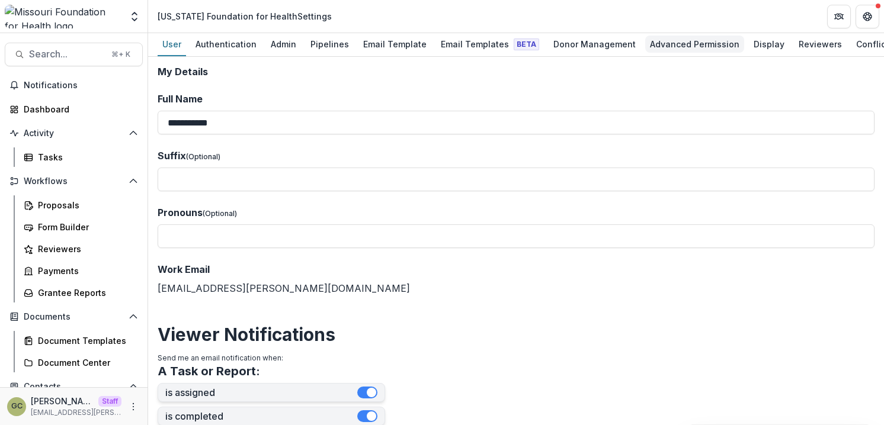
click at [676, 40] on div "Advanced Permission" at bounding box center [694, 44] width 99 height 17
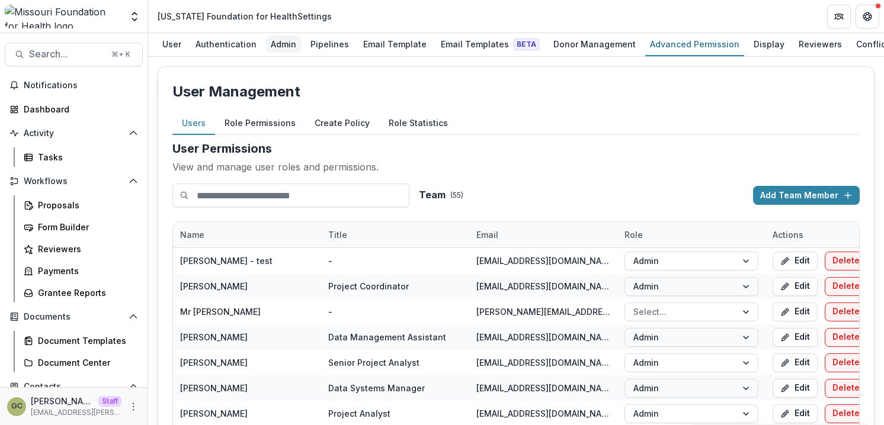
click at [287, 49] on div "Admin" at bounding box center [283, 44] width 35 height 17
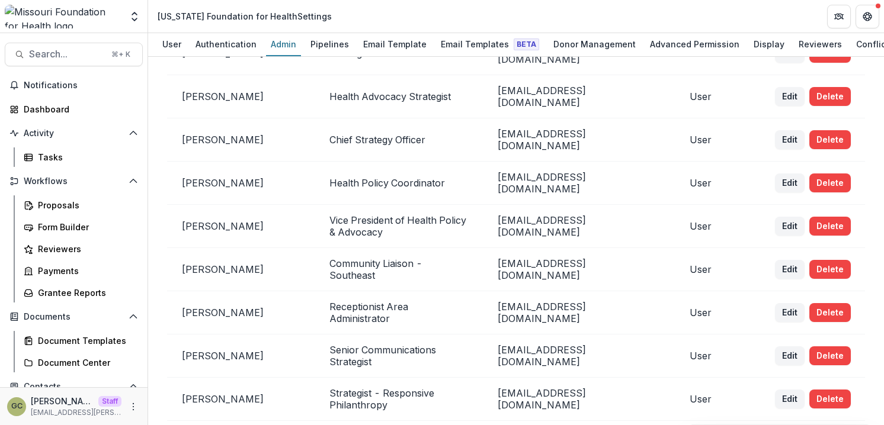
scroll to position [1871, 0]
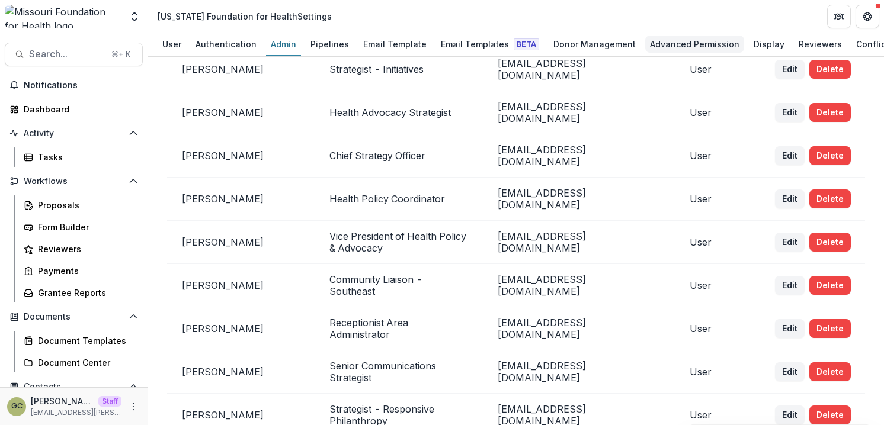
click at [683, 40] on div "Advanced Permission" at bounding box center [694, 44] width 99 height 17
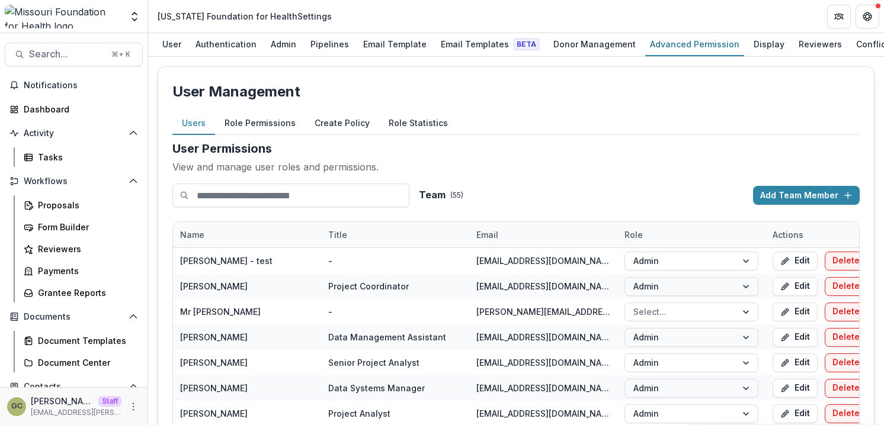
click at [268, 124] on button "Role Permissions" at bounding box center [260, 123] width 90 height 23
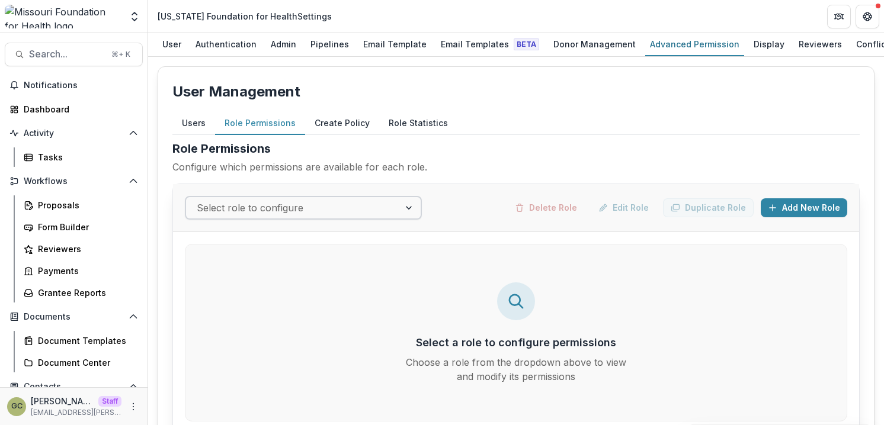
click at [337, 201] on div at bounding box center [293, 208] width 192 height 17
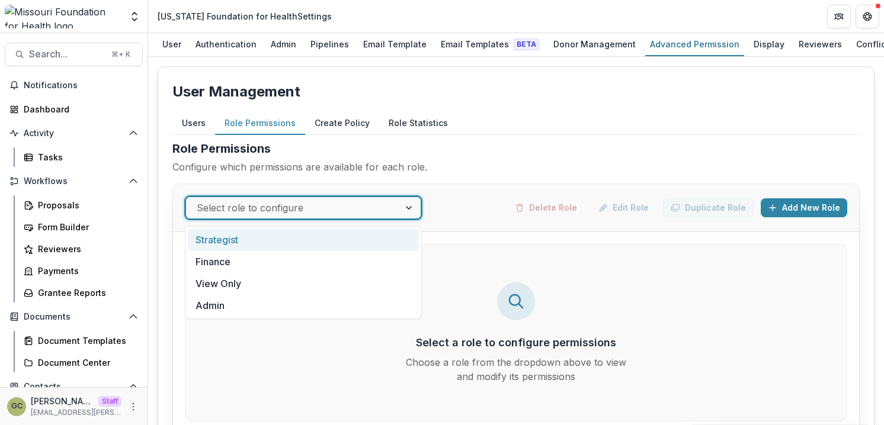
click at [364, 239] on div "Strategist" at bounding box center [303, 240] width 231 height 22
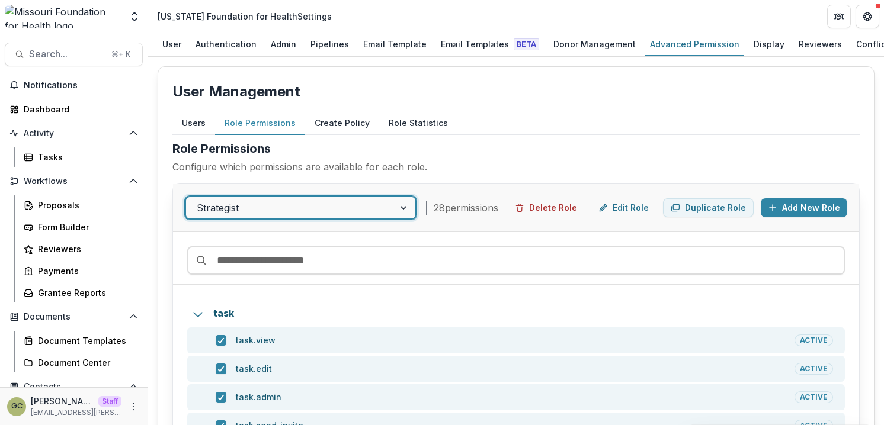
click at [307, 206] on div at bounding box center [290, 208] width 187 height 17
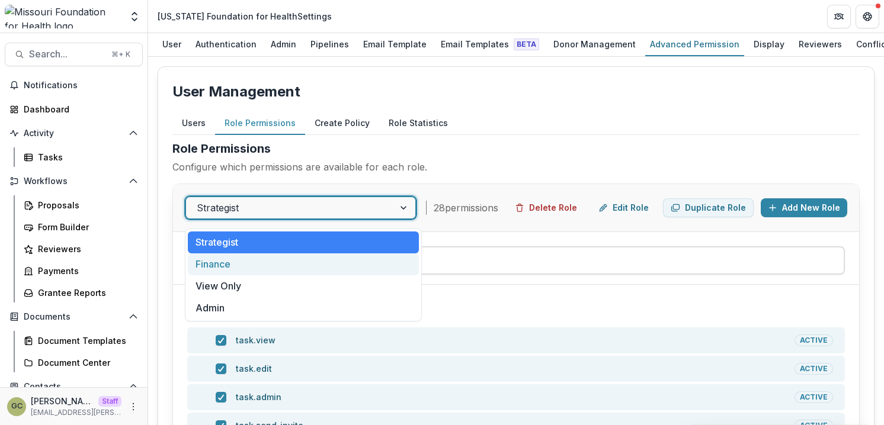
click at [280, 262] on div "Finance" at bounding box center [303, 264] width 231 height 22
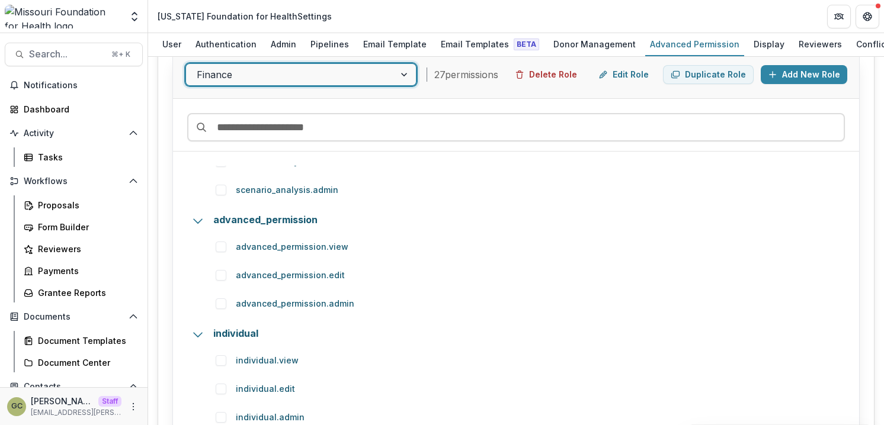
scroll to position [2378, 0]
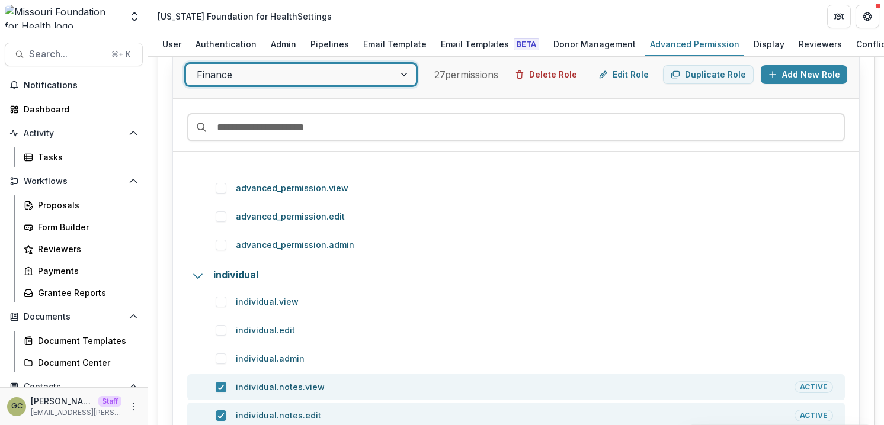
click at [303, 83] on div at bounding box center [290, 74] width 187 height 17
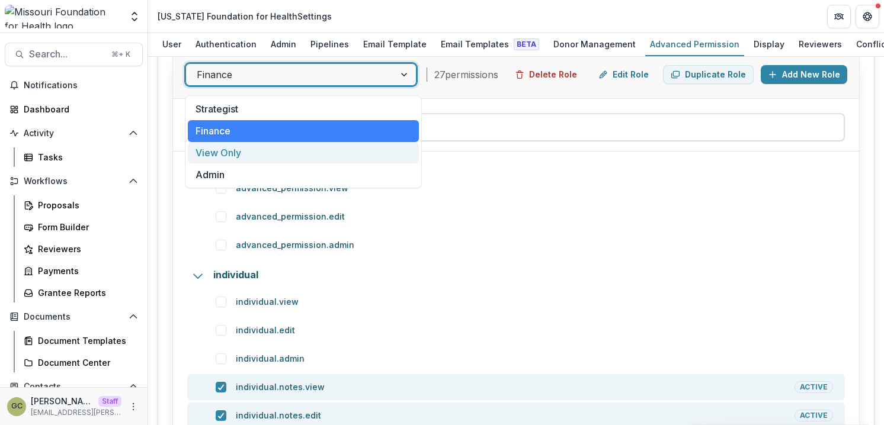
click at [265, 155] on div "View Only" at bounding box center [303, 153] width 231 height 22
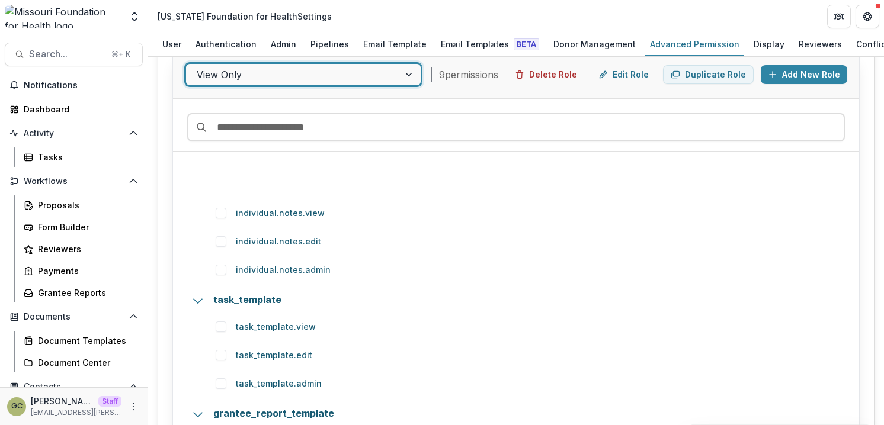
scroll to position [2686, 0]
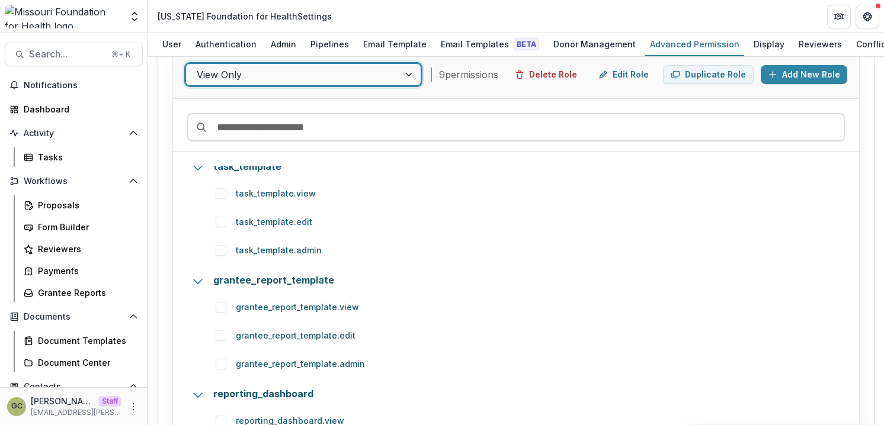
click at [317, 77] on div at bounding box center [293, 74] width 192 height 17
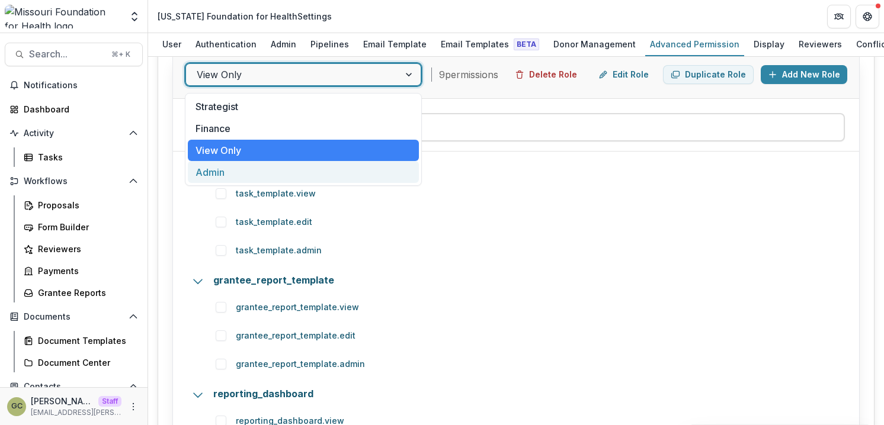
click at [263, 167] on div "Admin" at bounding box center [303, 172] width 231 height 22
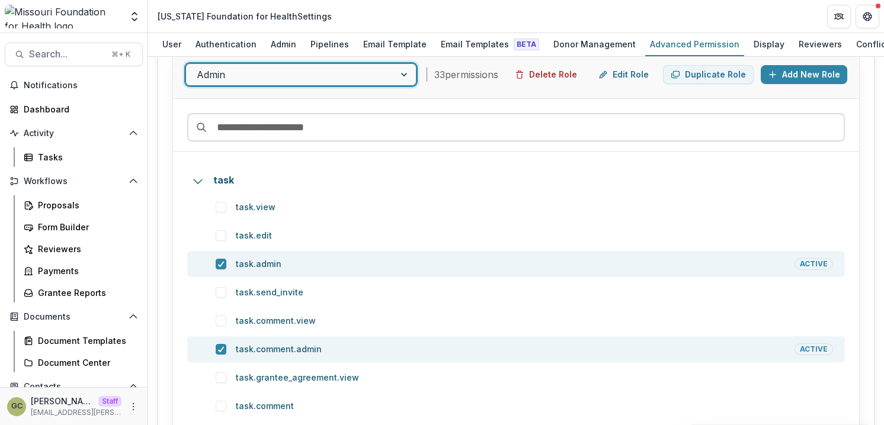
scroll to position [0, 0]
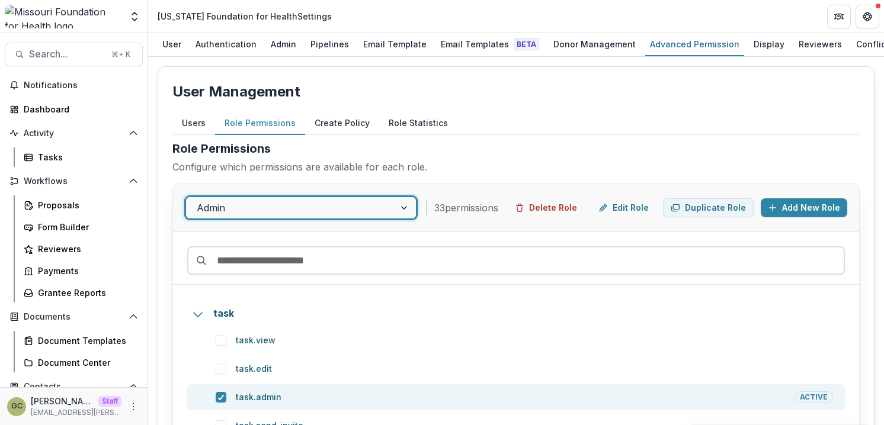
click at [331, 128] on button "Create Policy" at bounding box center [342, 123] width 74 height 23
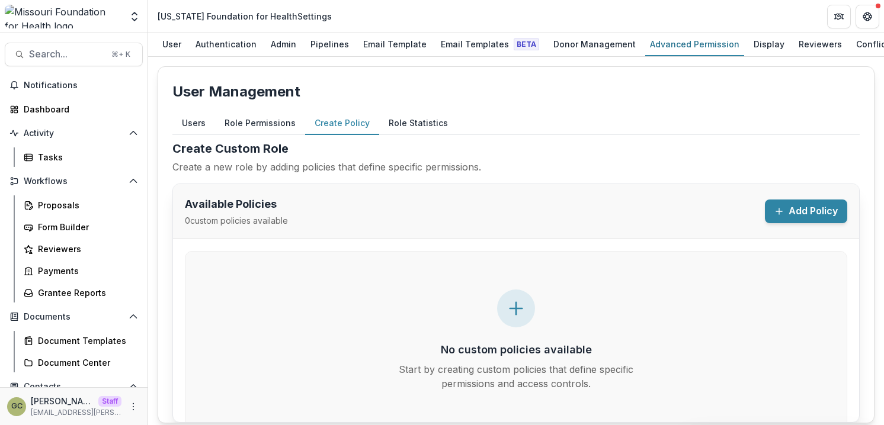
scroll to position [9, 0]
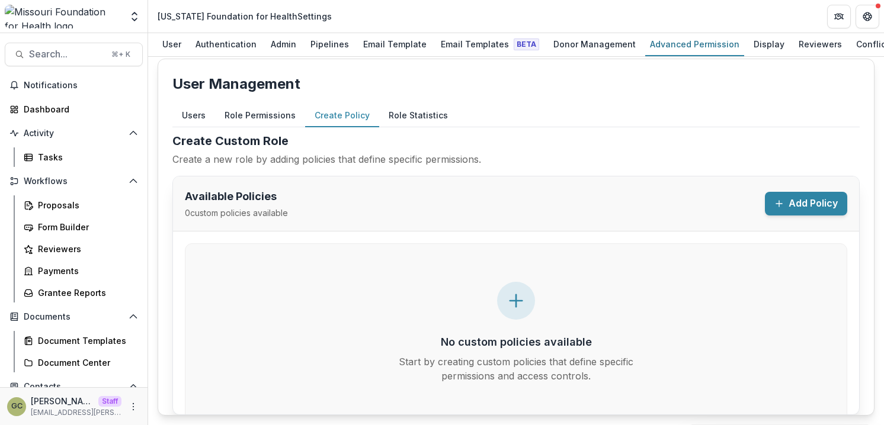
click at [271, 112] on button "Role Permissions" at bounding box center [260, 115] width 90 height 23
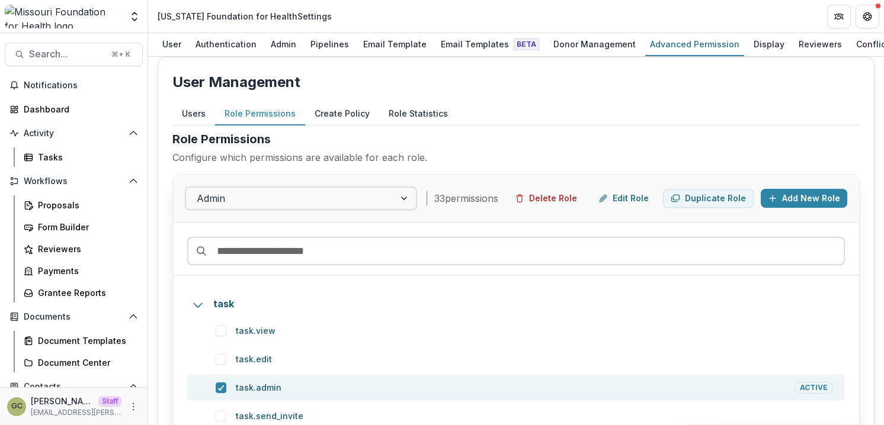
click at [315, 118] on button "Create Policy" at bounding box center [342, 113] width 74 height 23
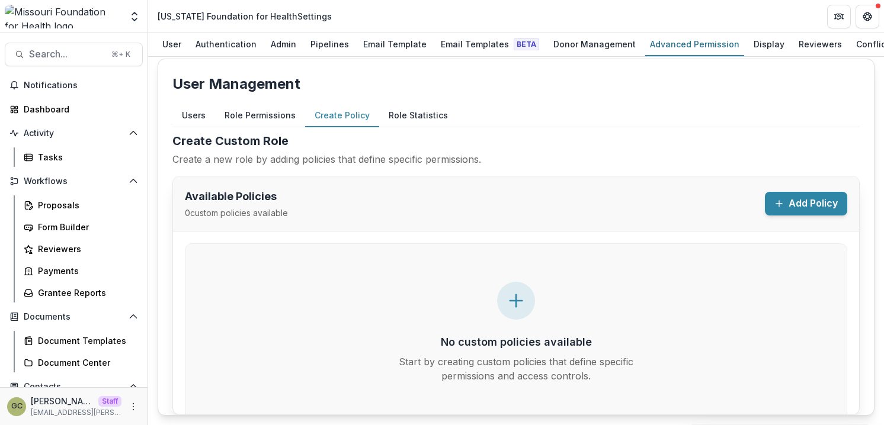
click at [432, 153] on p "Create a new role by adding policies that define specific permissions." at bounding box center [515, 159] width 687 height 14
click at [269, 120] on button "Role Permissions" at bounding box center [260, 115] width 90 height 23
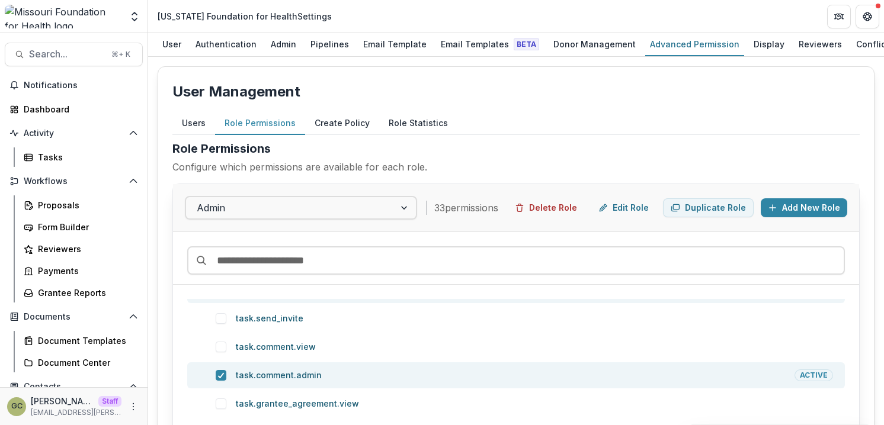
click at [346, 122] on button "Create Policy" at bounding box center [342, 123] width 74 height 23
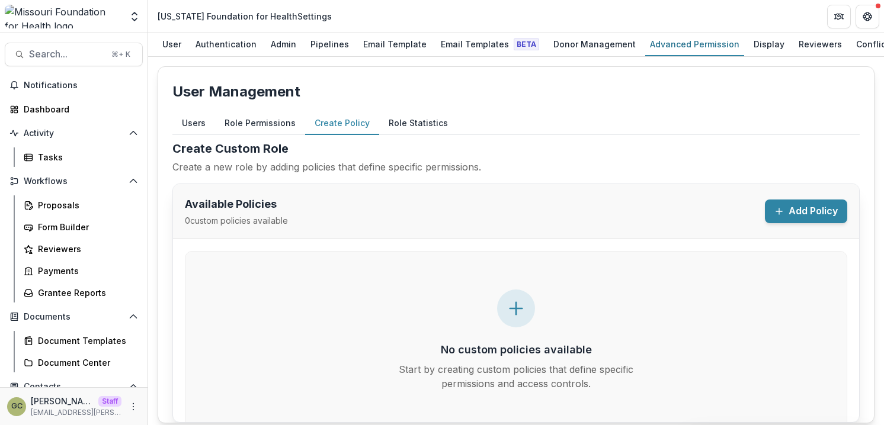
click at [265, 122] on button "Role Permissions" at bounding box center [260, 123] width 90 height 23
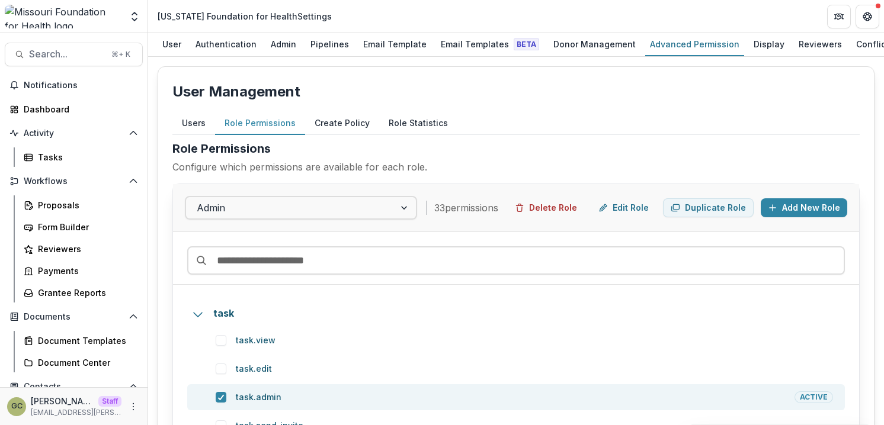
click at [404, 131] on button "Role Statistics" at bounding box center [418, 123] width 78 height 23
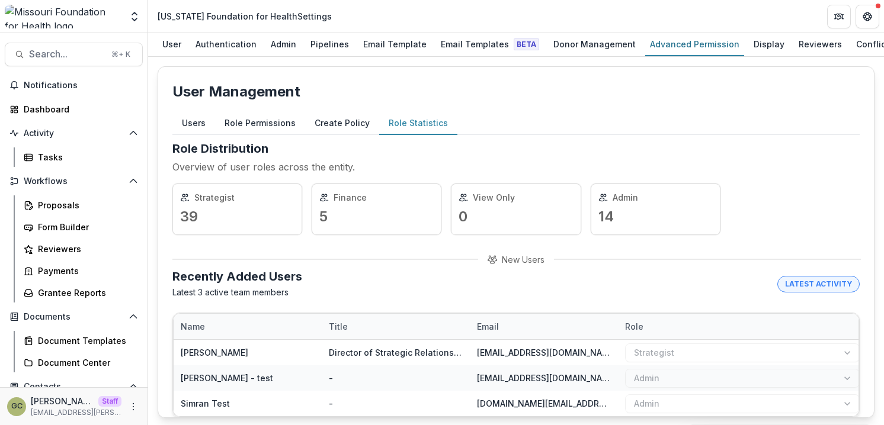
scroll to position [4, 0]
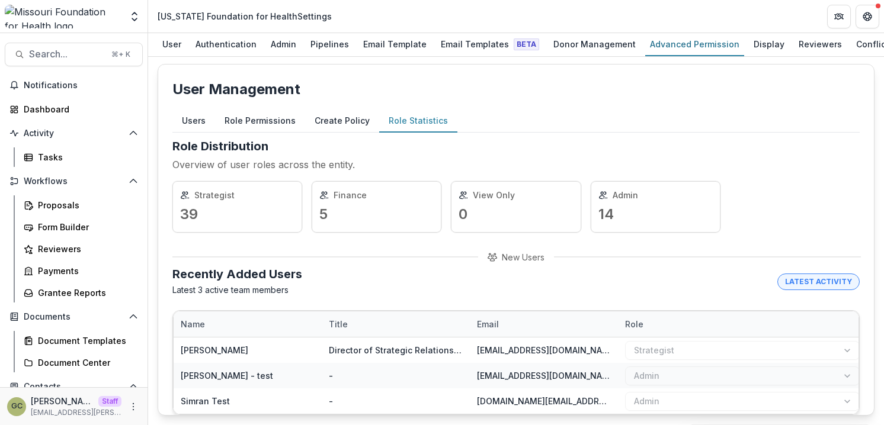
click at [194, 123] on button "Users" at bounding box center [193, 121] width 43 height 23
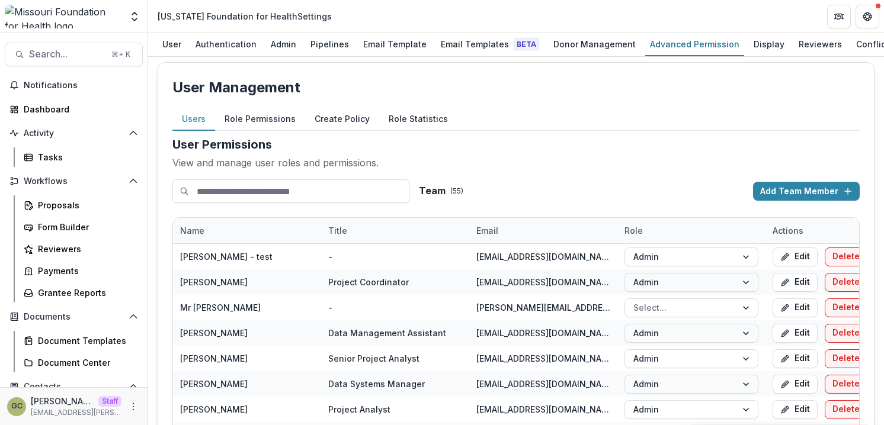
click at [512, 153] on h2 "User Permissions" at bounding box center [515, 145] width 687 height 18
click at [270, 122] on button "Role Permissions" at bounding box center [260, 119] width 90 height 23
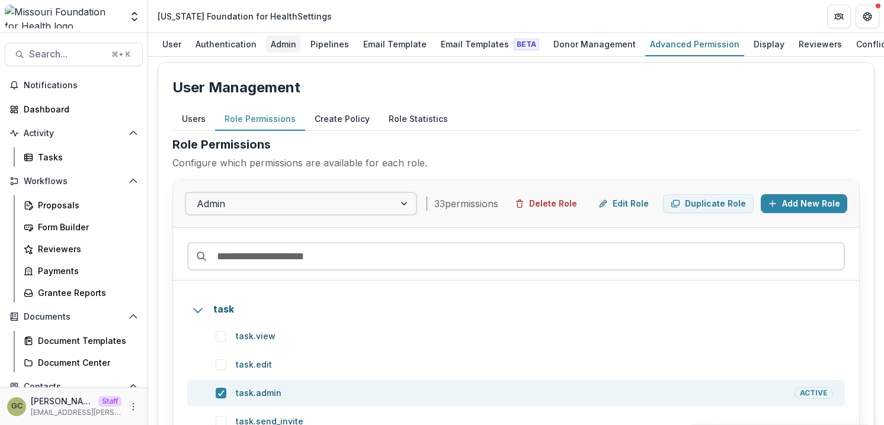
click at [282, 39] on div "Admin" at bounding box center [283, 44] width 35 height 17
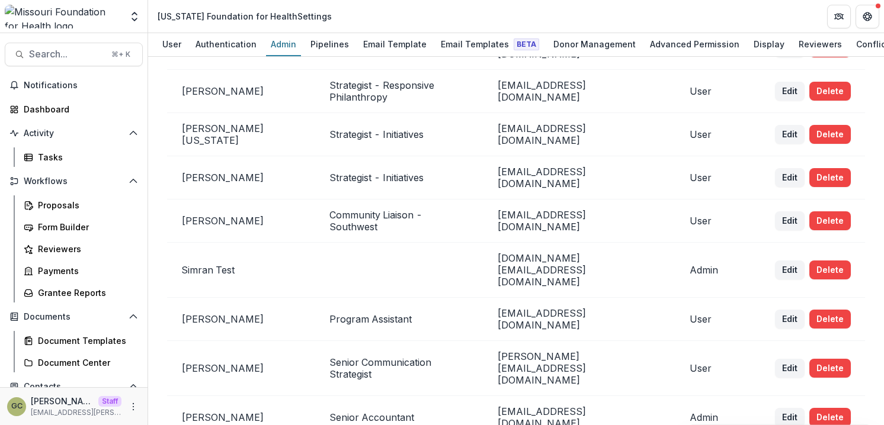
scroll to position [1295, 0]
